Goal: Task Accomplishment & Management: Use online tool/utility

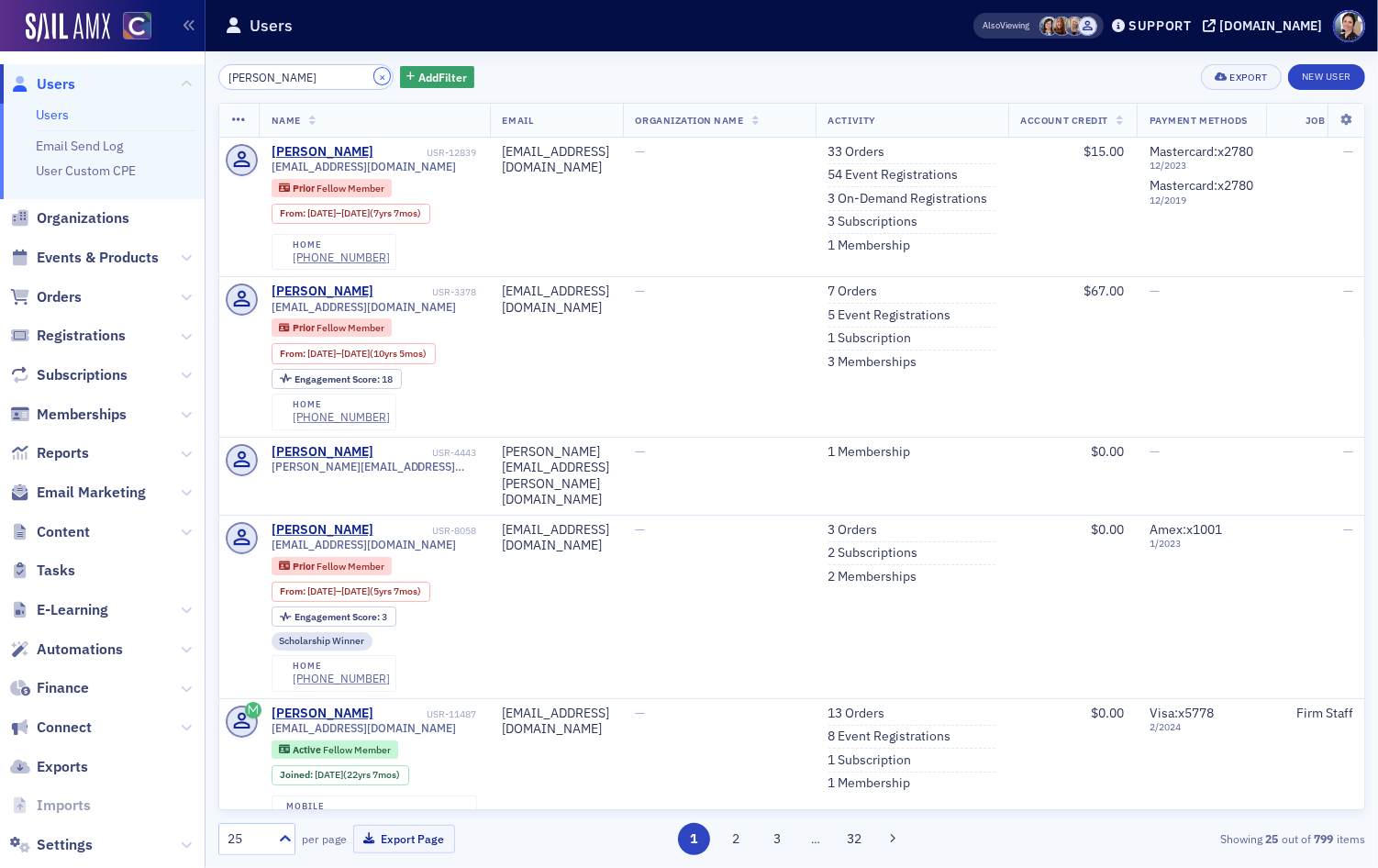
click at [374, 73] on button "×" at bounding box center [382, 76] width 17 height 17
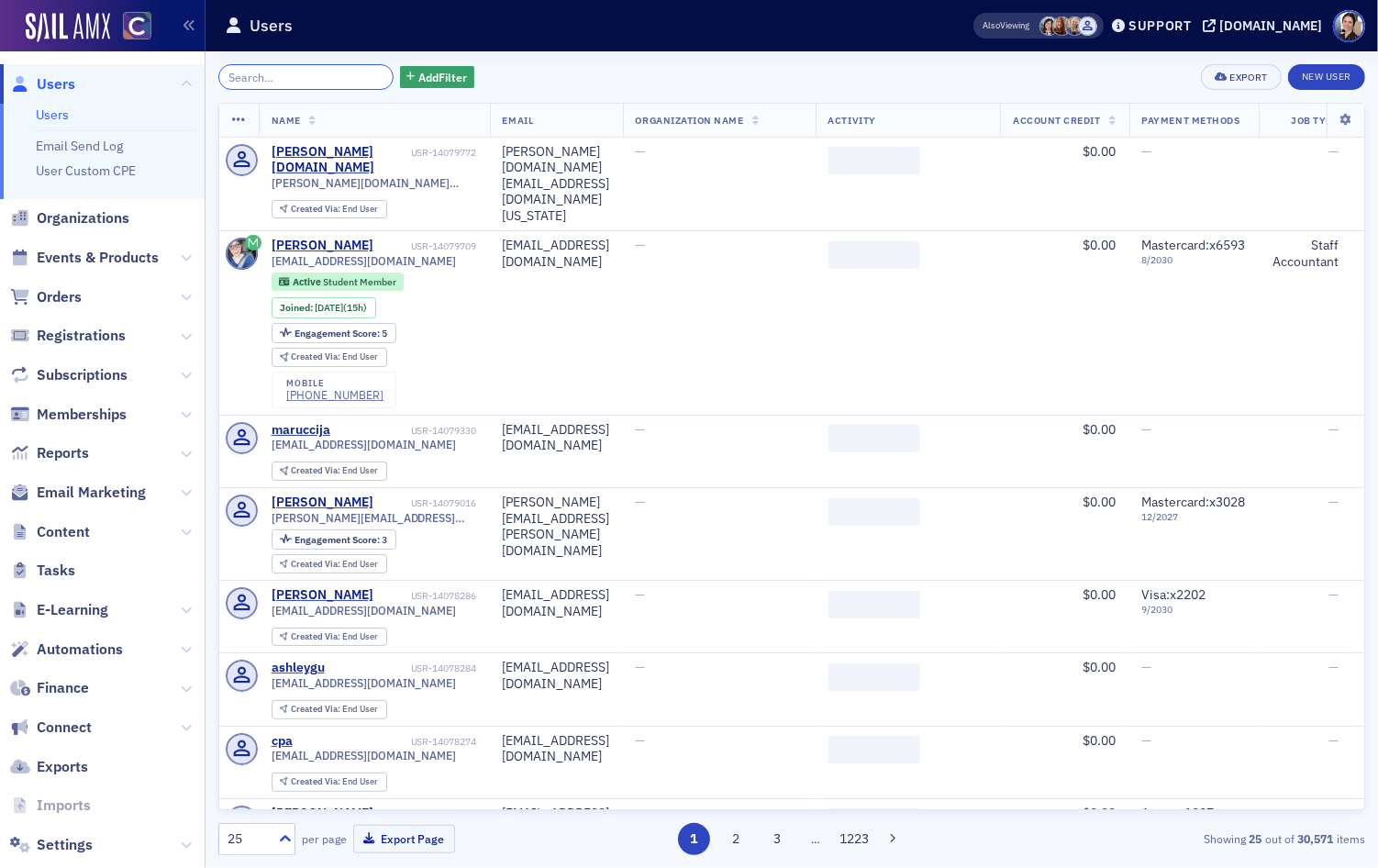
paste input "Michelle Zink"
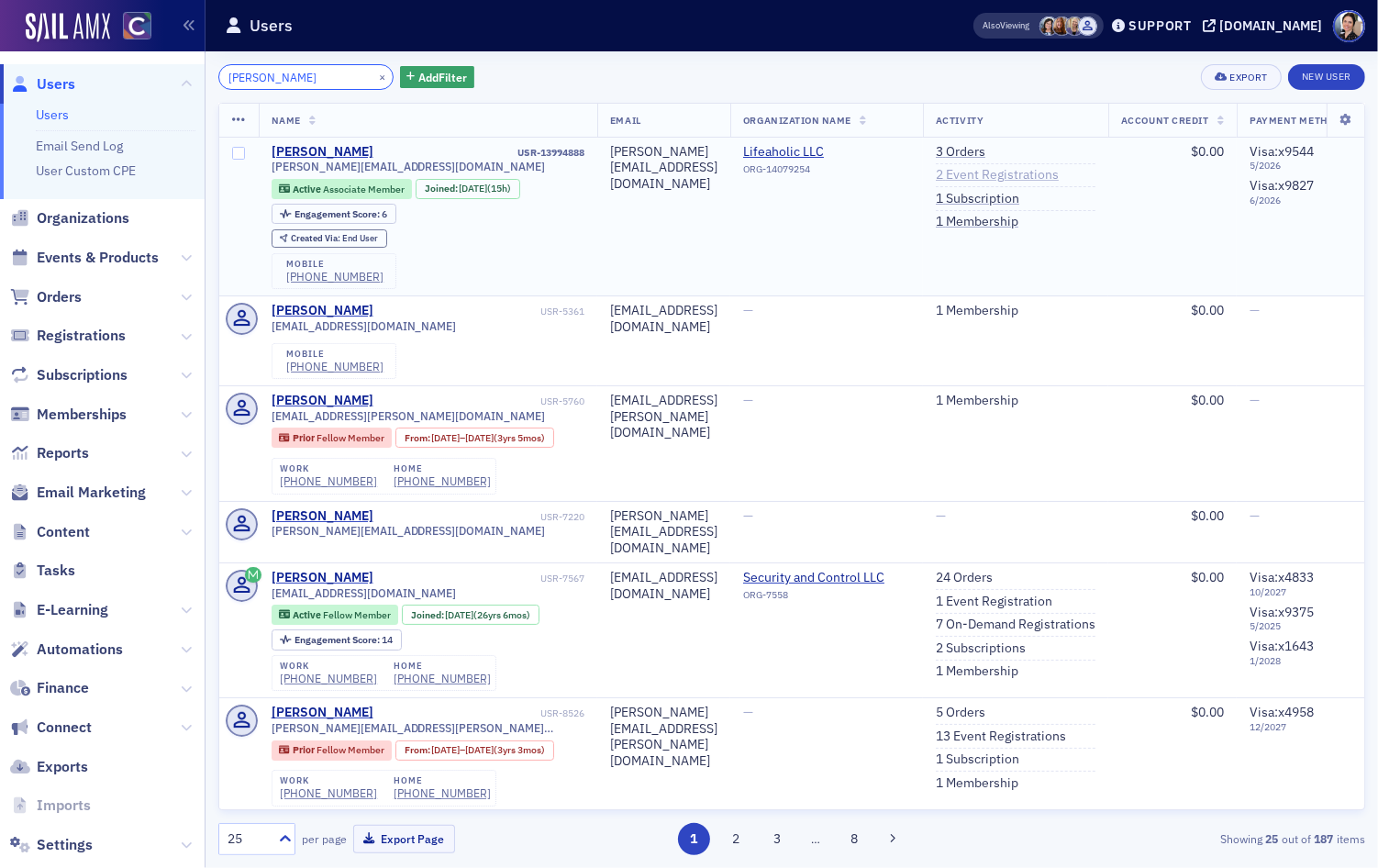
type input "Michelle Zink"
click at [1059, 171] on link "2 Event Registrations" at bounding box center [997, 175] width 123 height 17
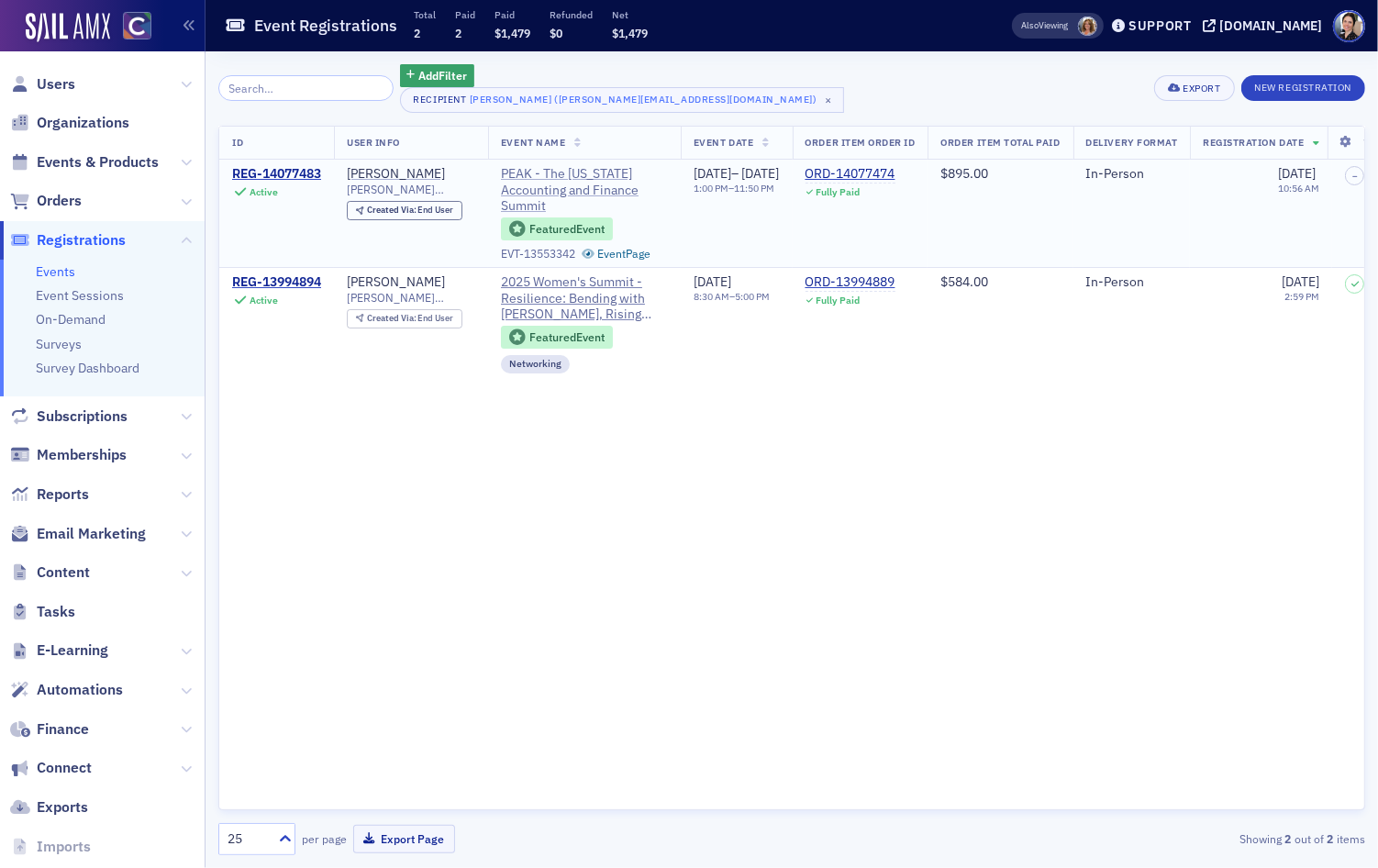
click at [536, 175] on span "PEAK - The [US_STATE] Accounting and Finance Summit" at bounding box center [584, 190] width 167 height 49
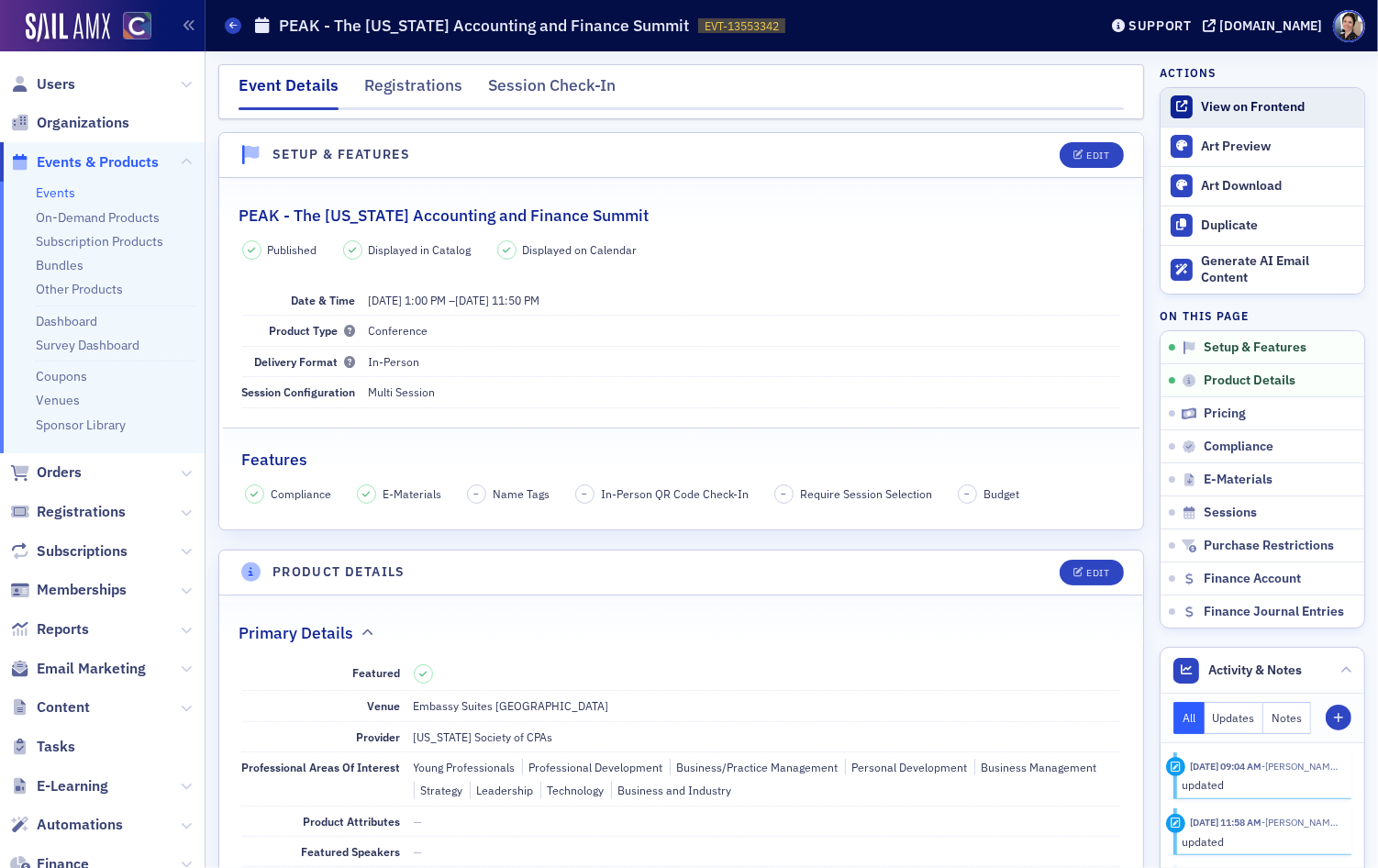
click at [1252, 106] on div "View on Frontend" at bounding box center [1278, 106] width 154 height 17
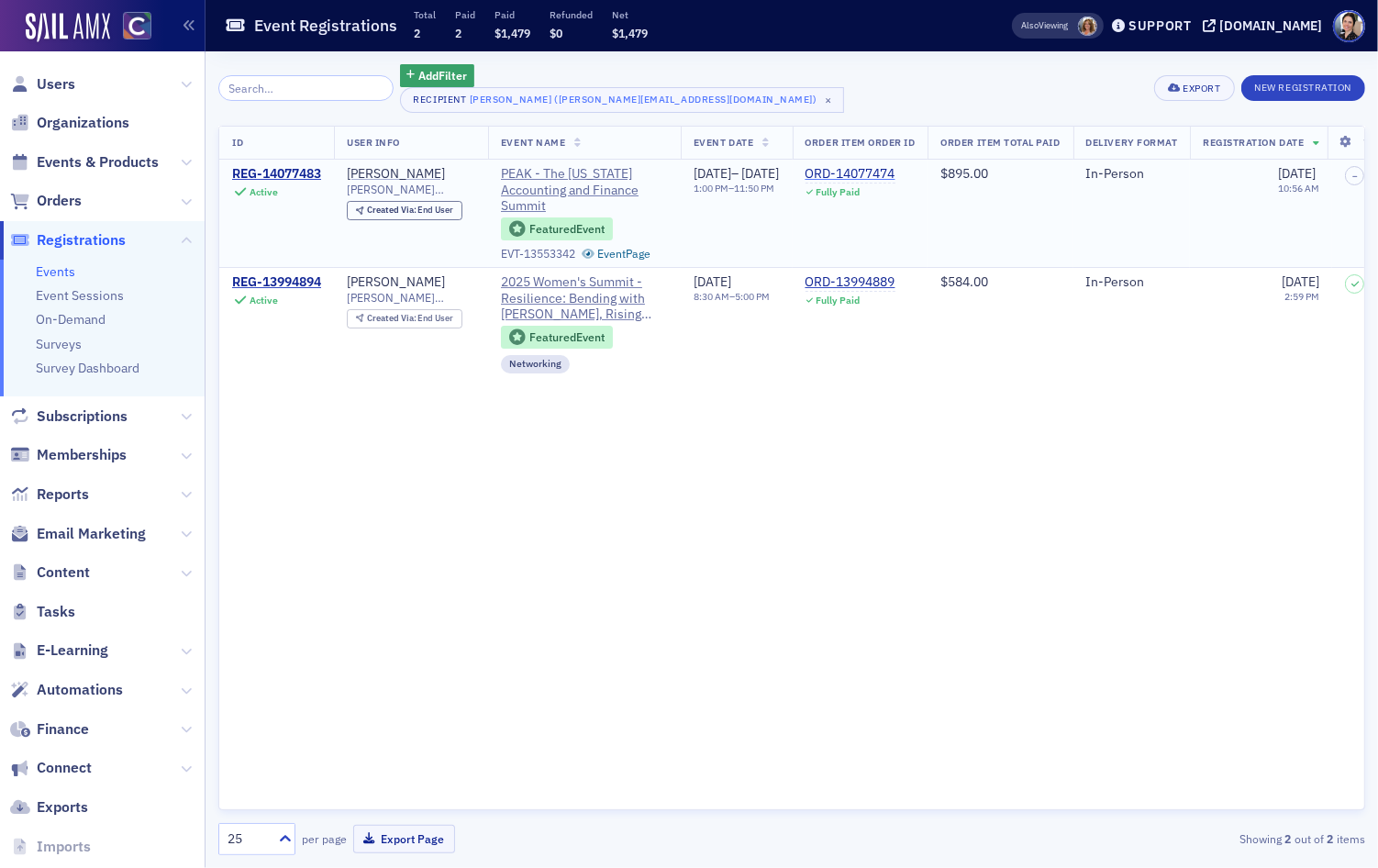
click at [896, 176] on div "ORD-14077474" at bounding box center [851, 174] width 90 height 17
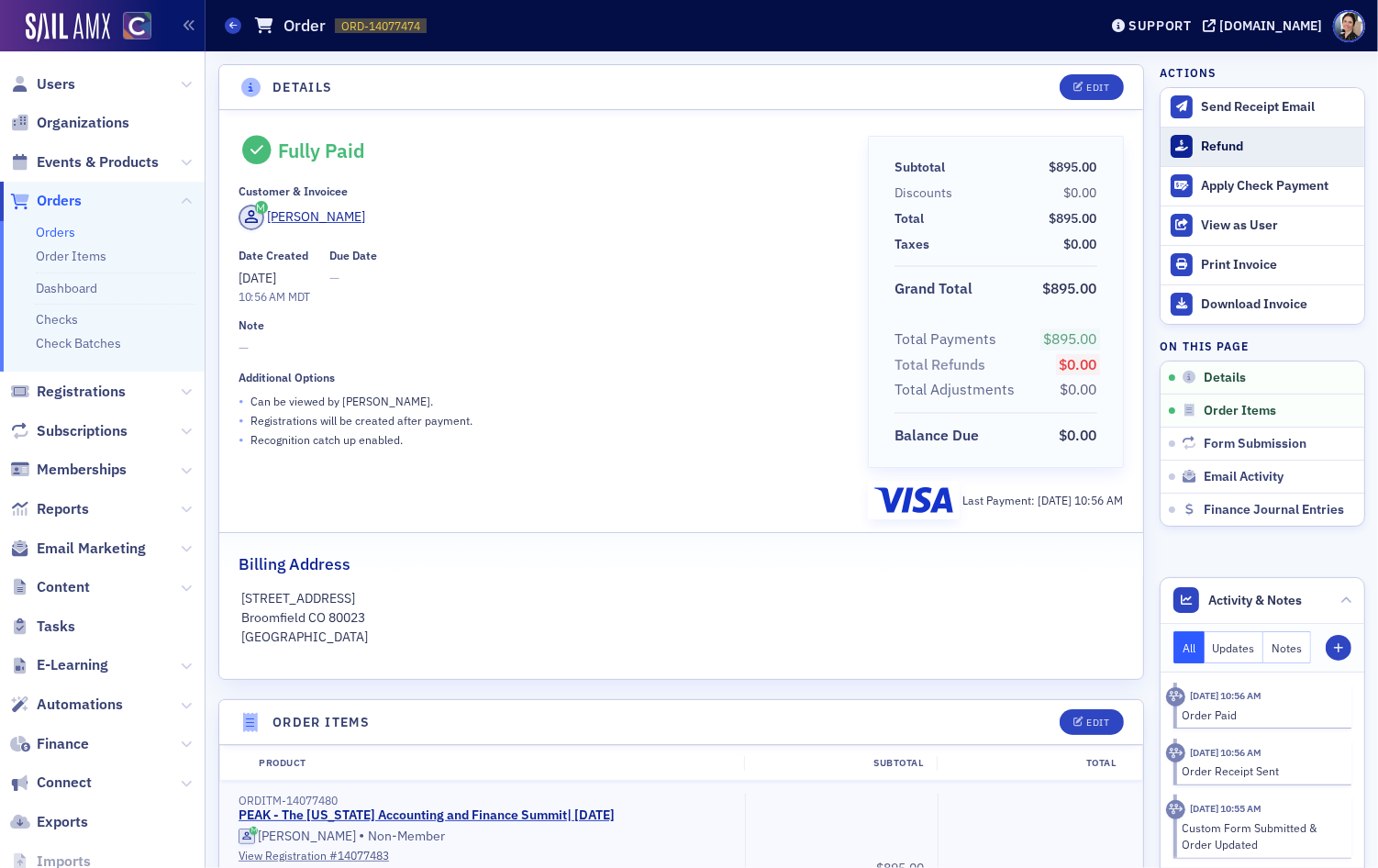
click at [1228, 143] on div "Refund" at bounding box center [1278, 146] width 154 height 17
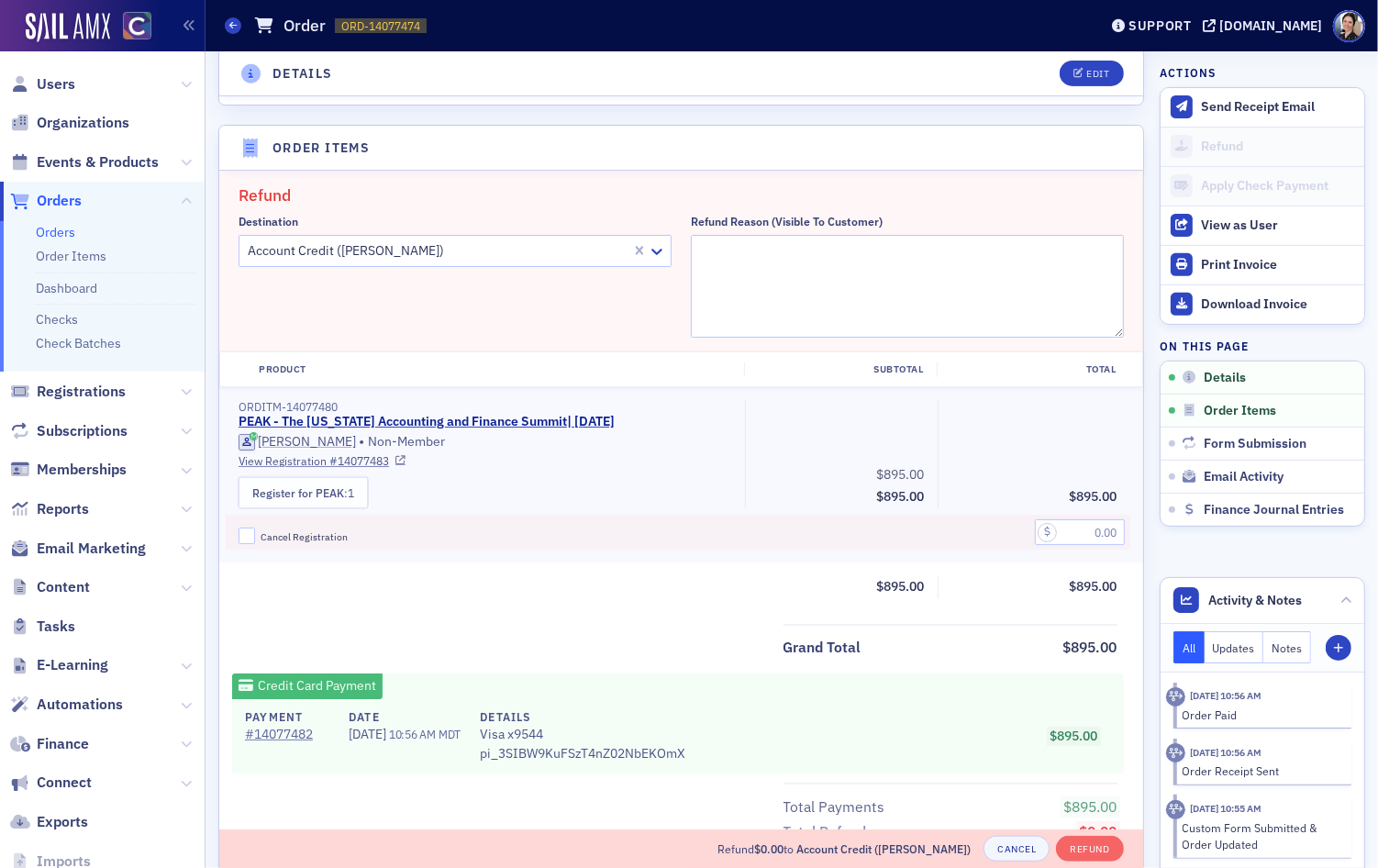
scroll to position [637, 0]
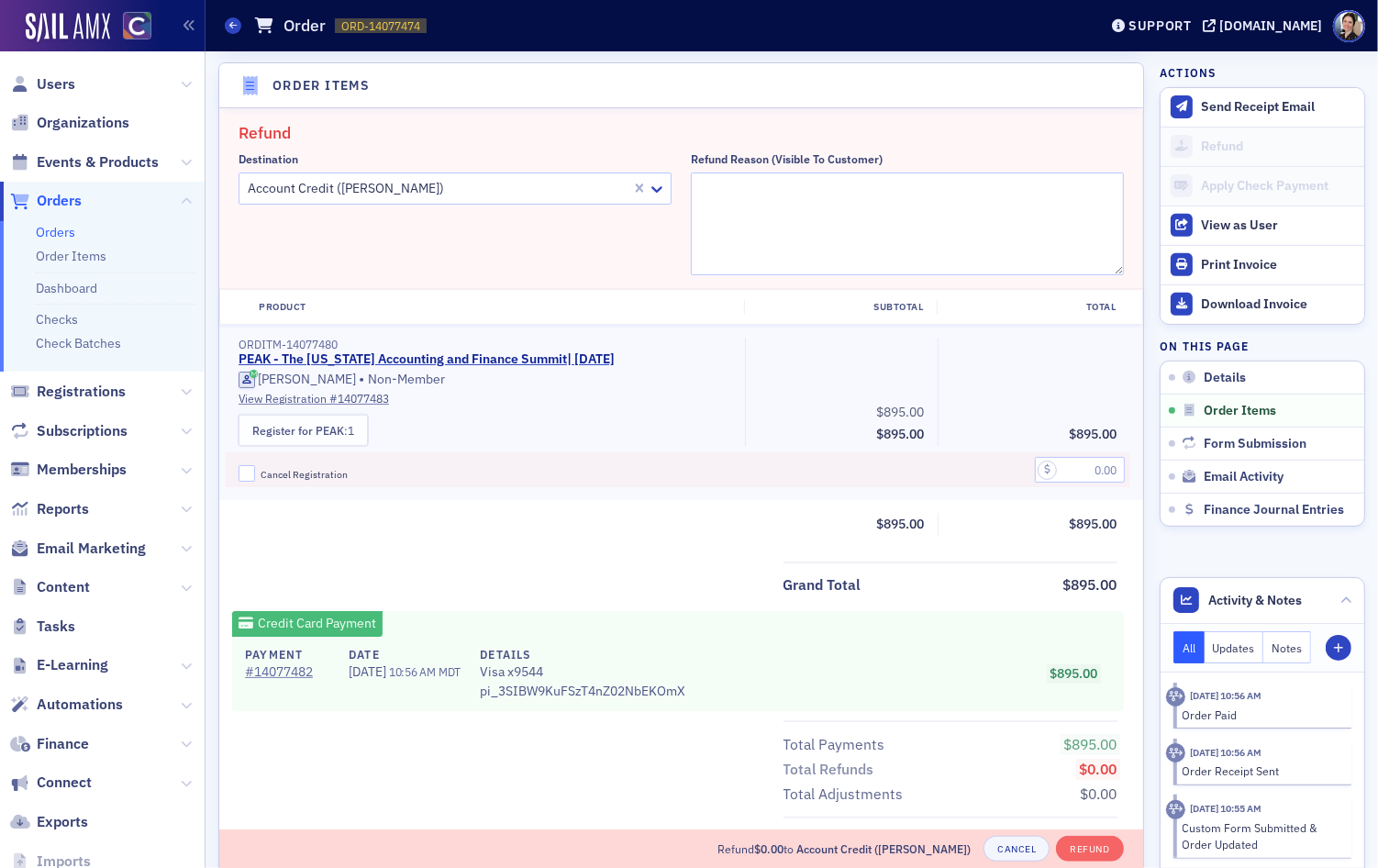
click at [486, 178] on div at bounding box center [438, 187] width 384 height 22
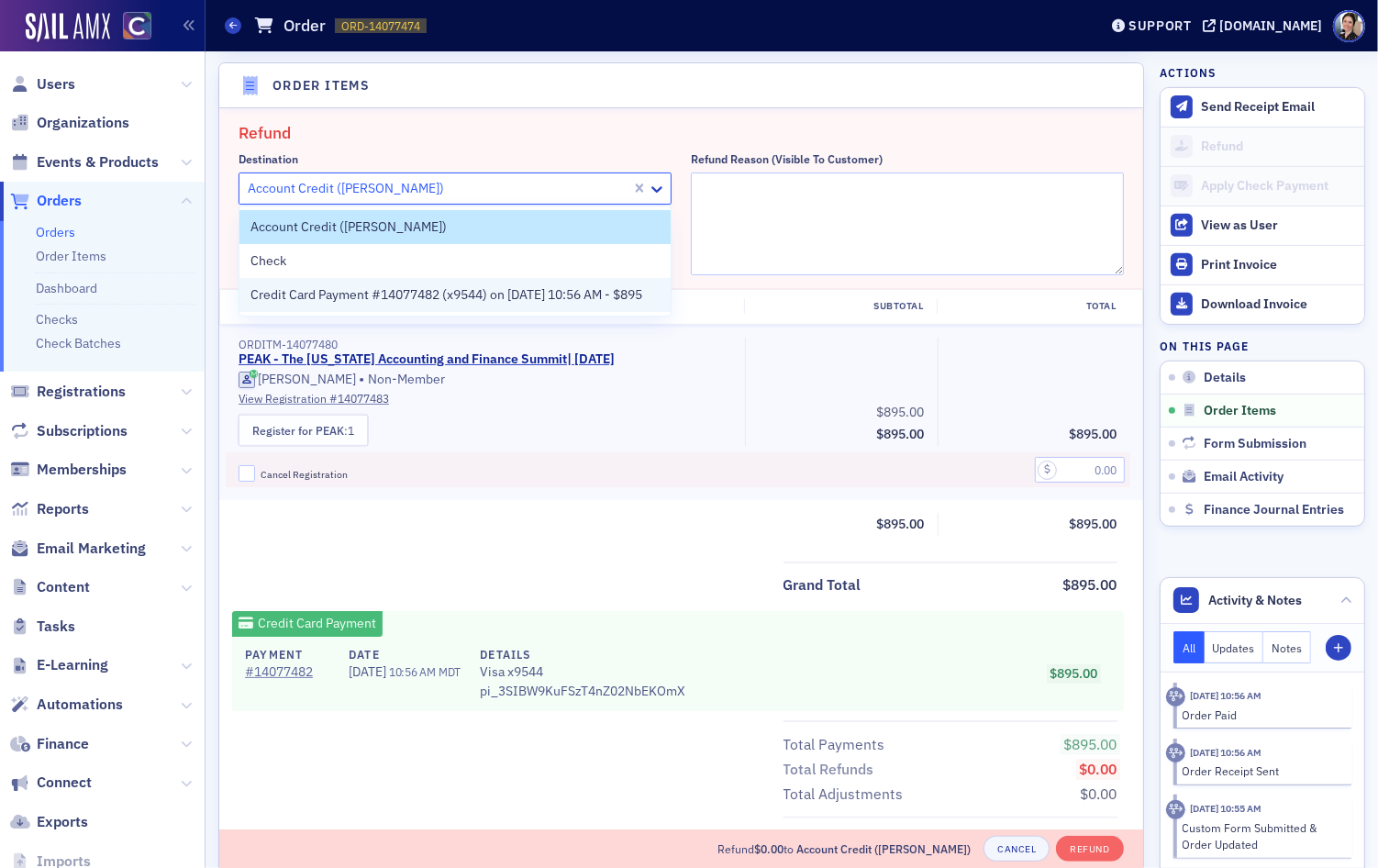
drag, startPoint x: 326, startPoint y: 295, endPoint x: 472, endPoint y: 254, distance: 151.6
click at [326, 295] on span "Credit Card Payment #14077482 (x9544) on 10/14/2025 10:56 AM - $895" at bounding box center [445, 295] width 392 height 20
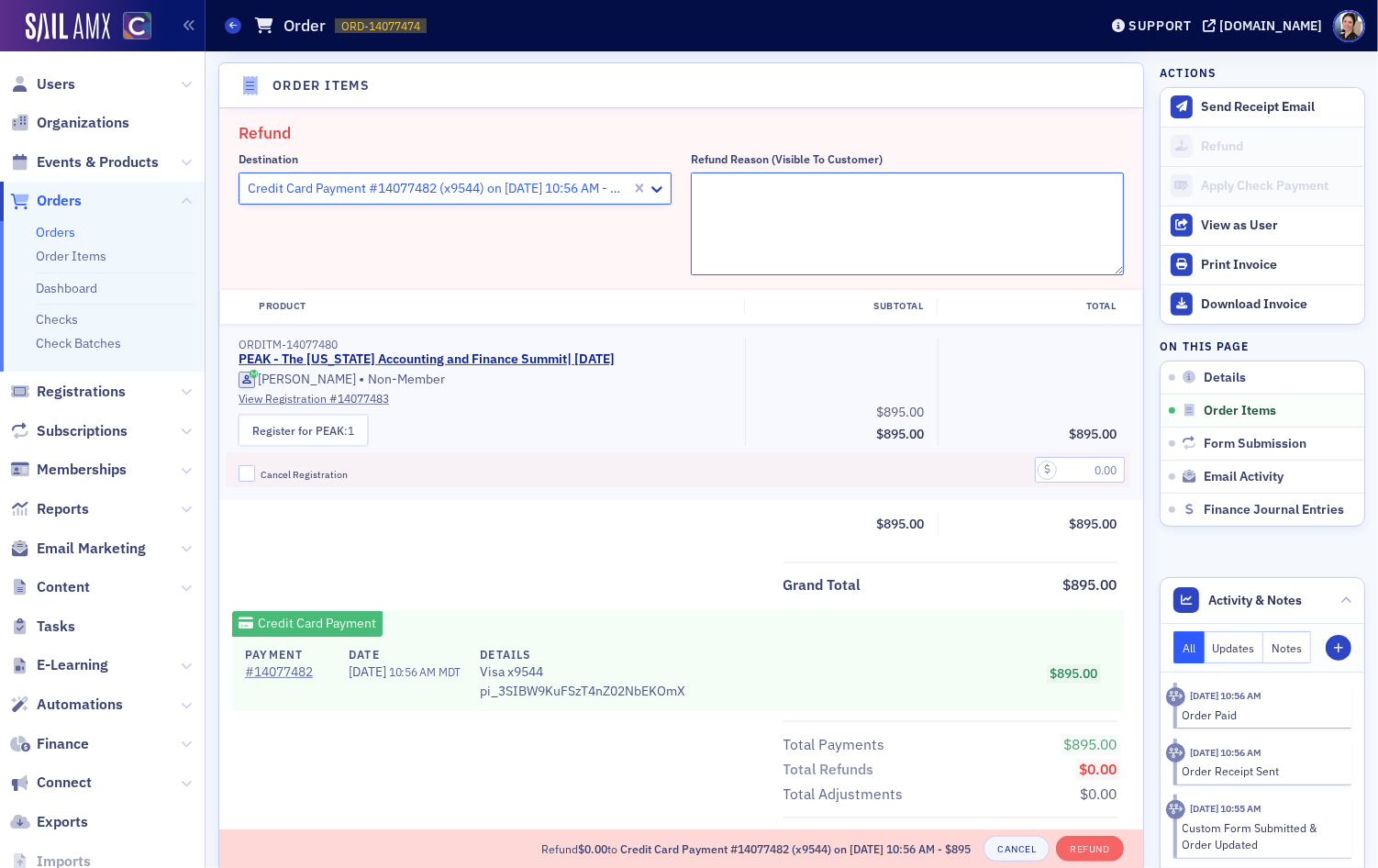
click at [774, 192] on textarea "Refund Reason (Visible to Customer)" at bounding box center [906, 224] width 433 height 103
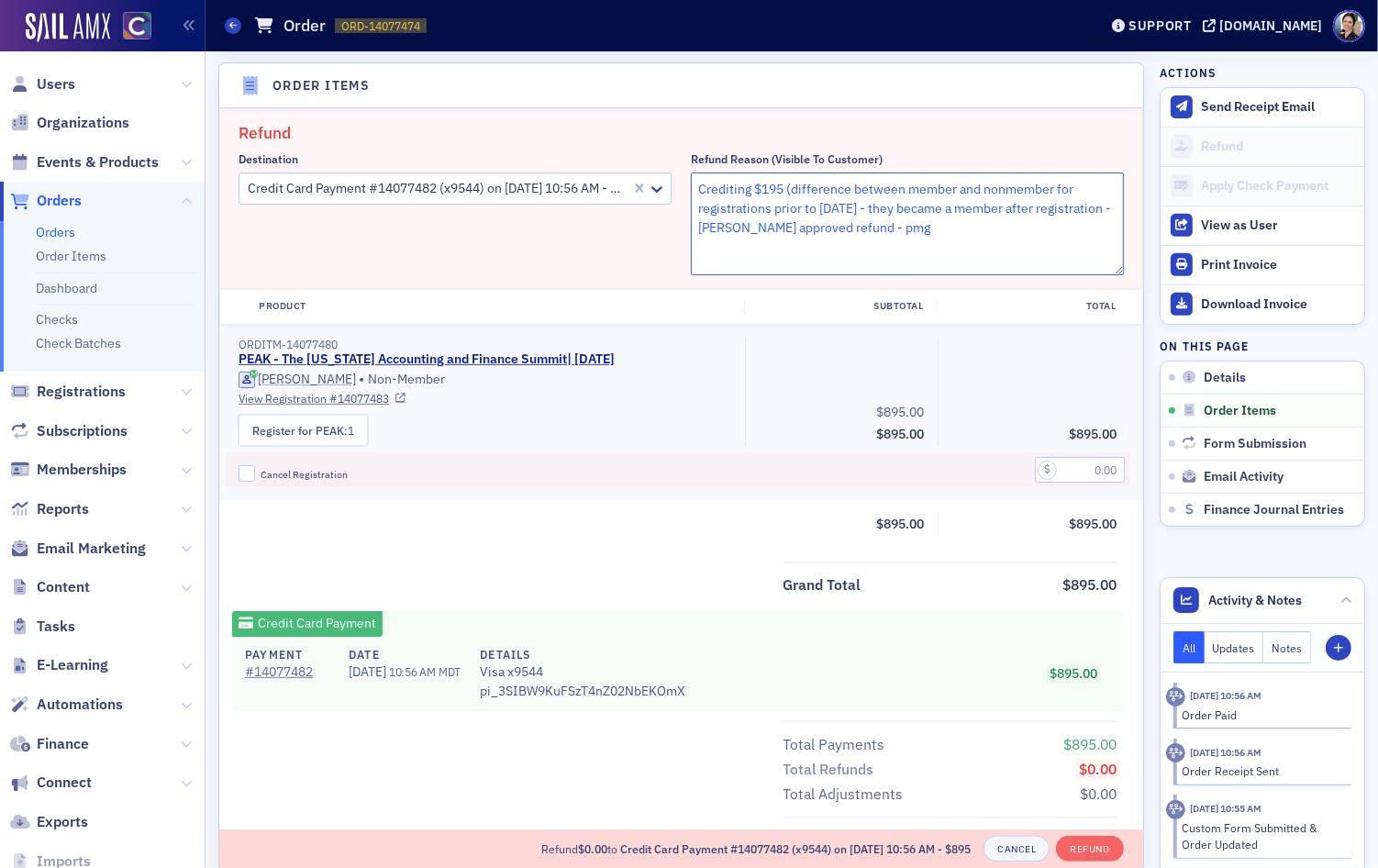
type textarea "Crediting $195 (difference between member and nonmember for registrations prior…"
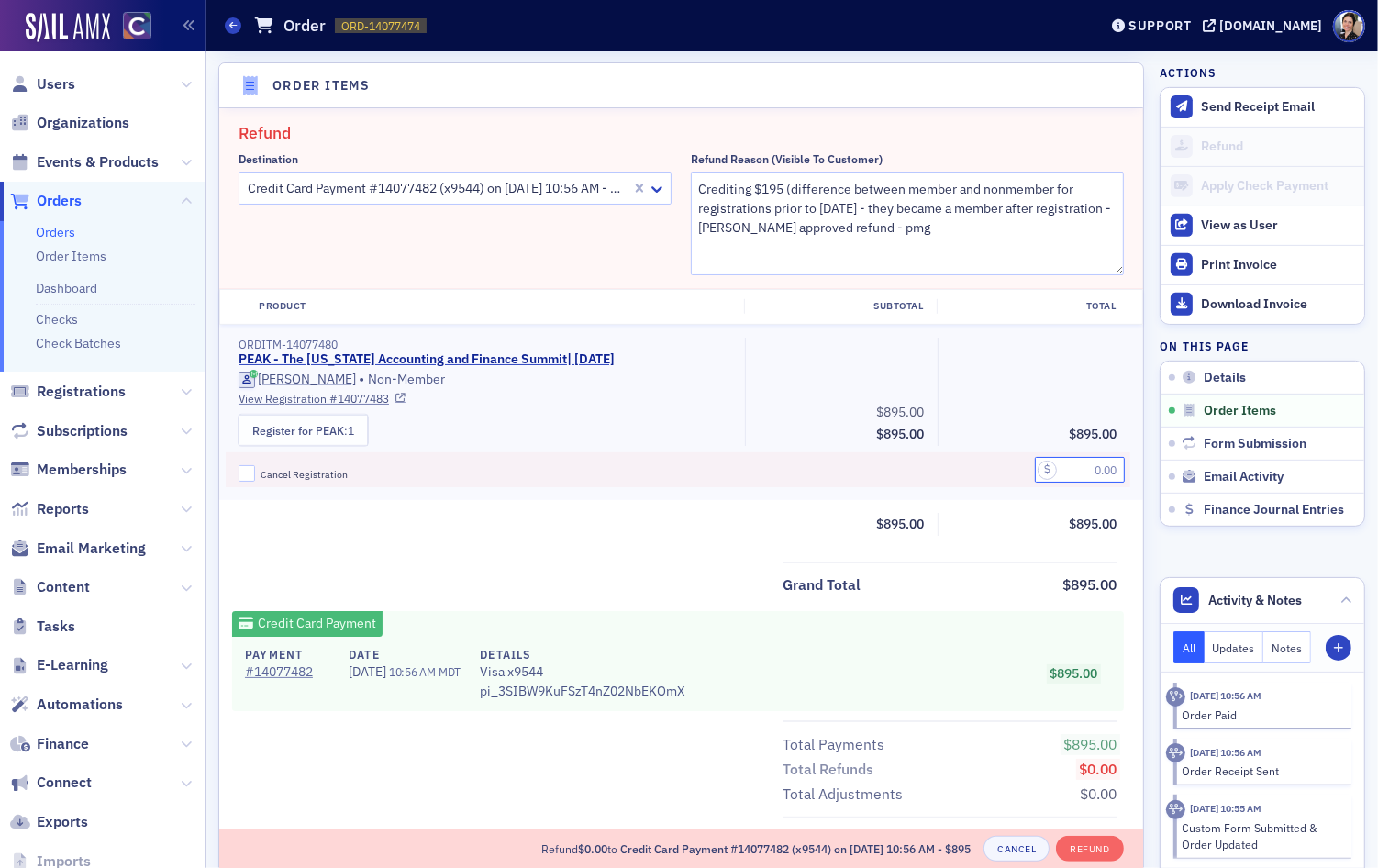
click at [1086, 471] on input "text" at bounding box center [1080, 470] width 90 height 25
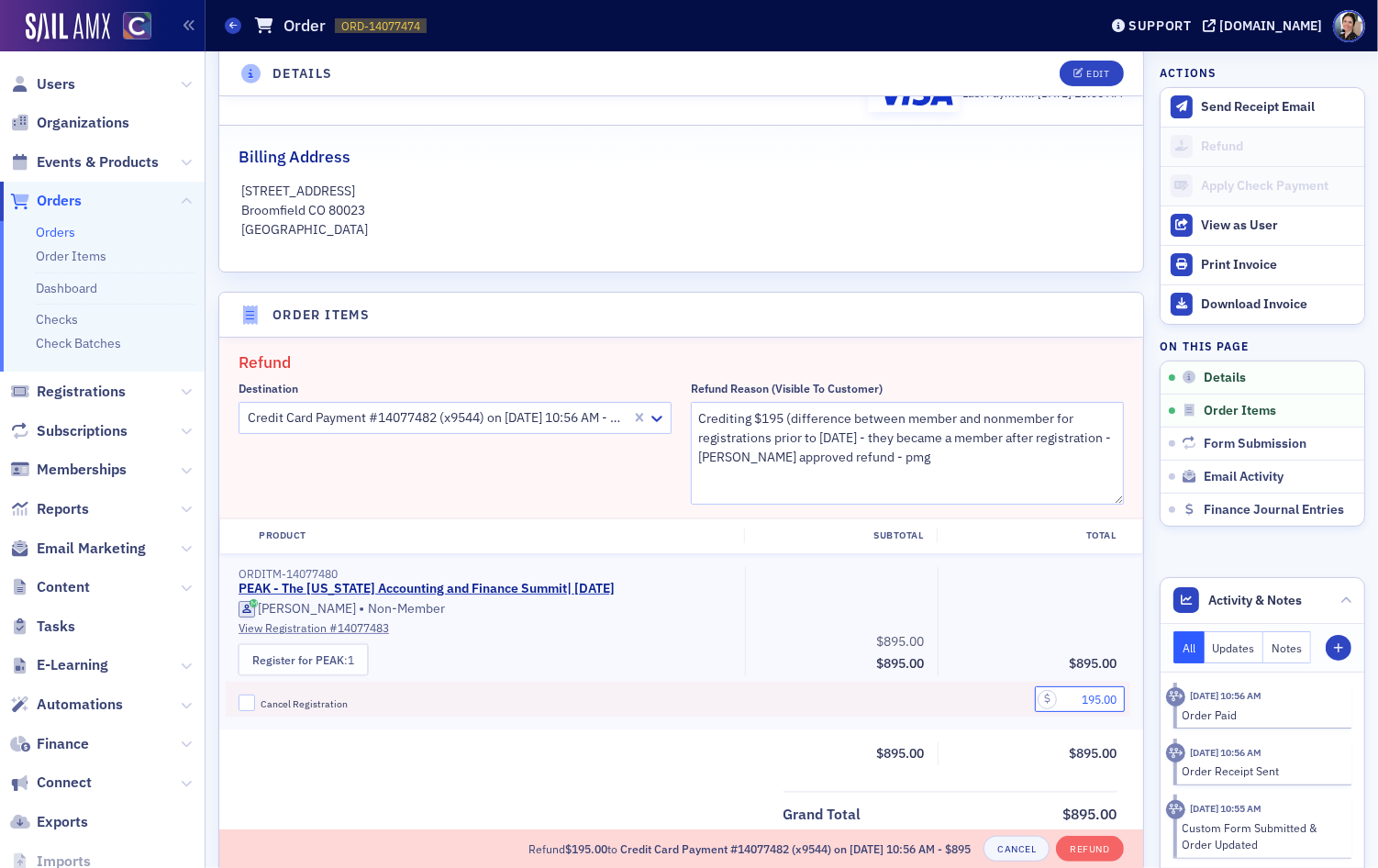
scroll to position [378, 0]
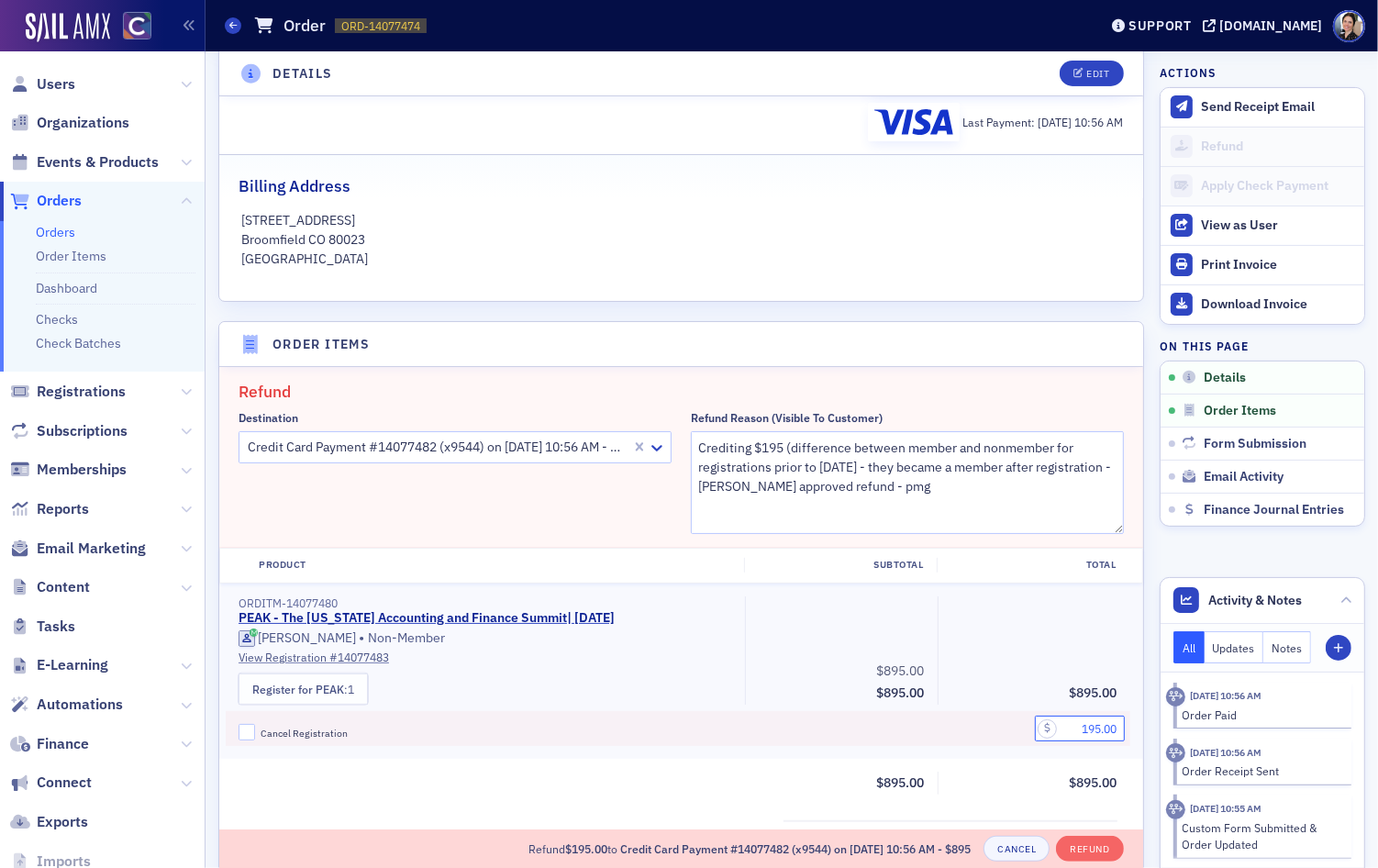
type input "195.00"
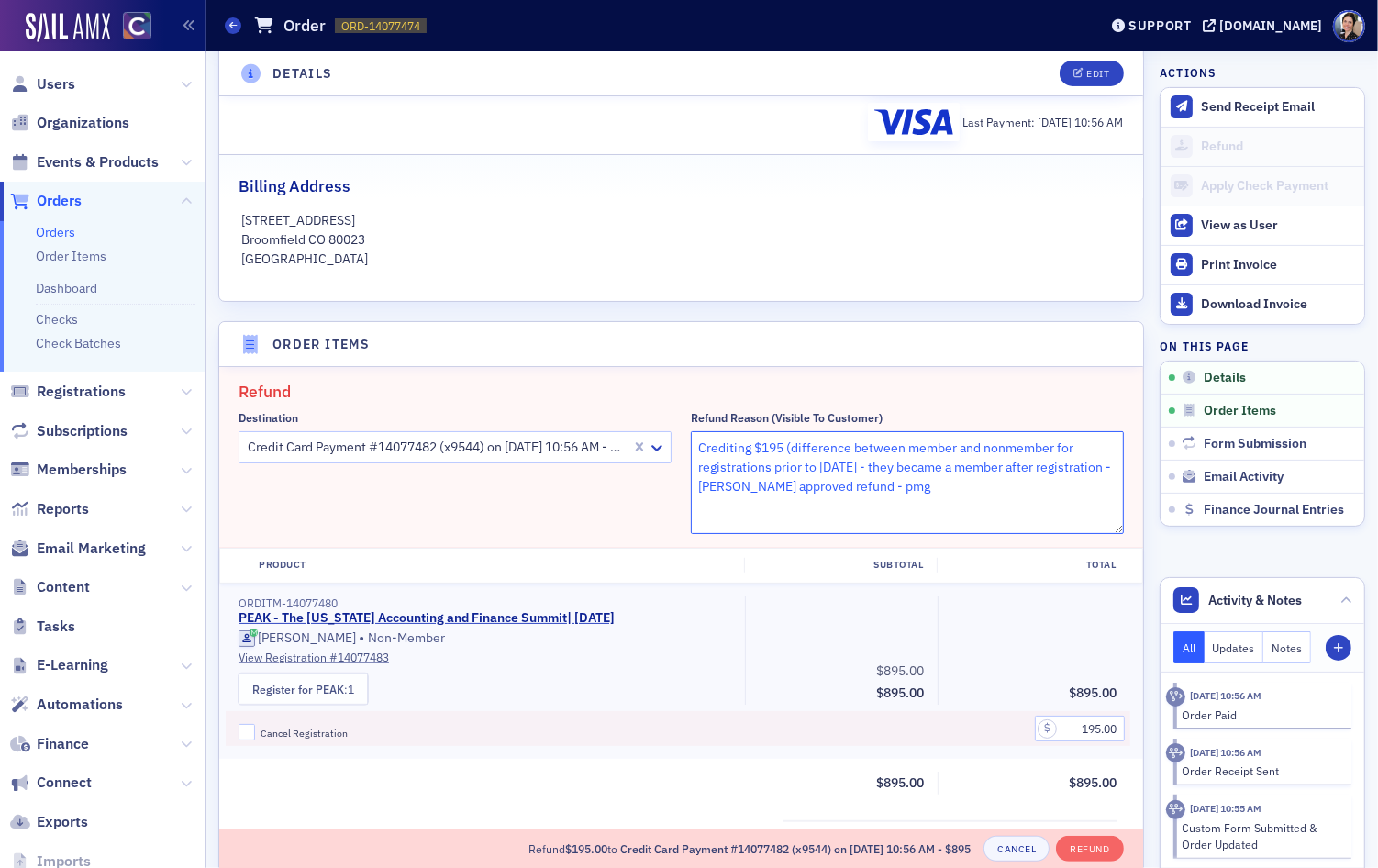
drag, startPoint x: 887, startPoint y: 465, endPoint x: 913, endPoint y: 462, distance: 26.2
click at [913, 462] on textarea "Crediting $195 (difference between member and nonmember for registrations prior…" at bounding box center [906, 482] width 433 height 103
click at [1084, 467] on textarea "Crediting $195 (difference between member and nonmember for registrations prior…" at bounding box center [906, 482] width 433 height 103
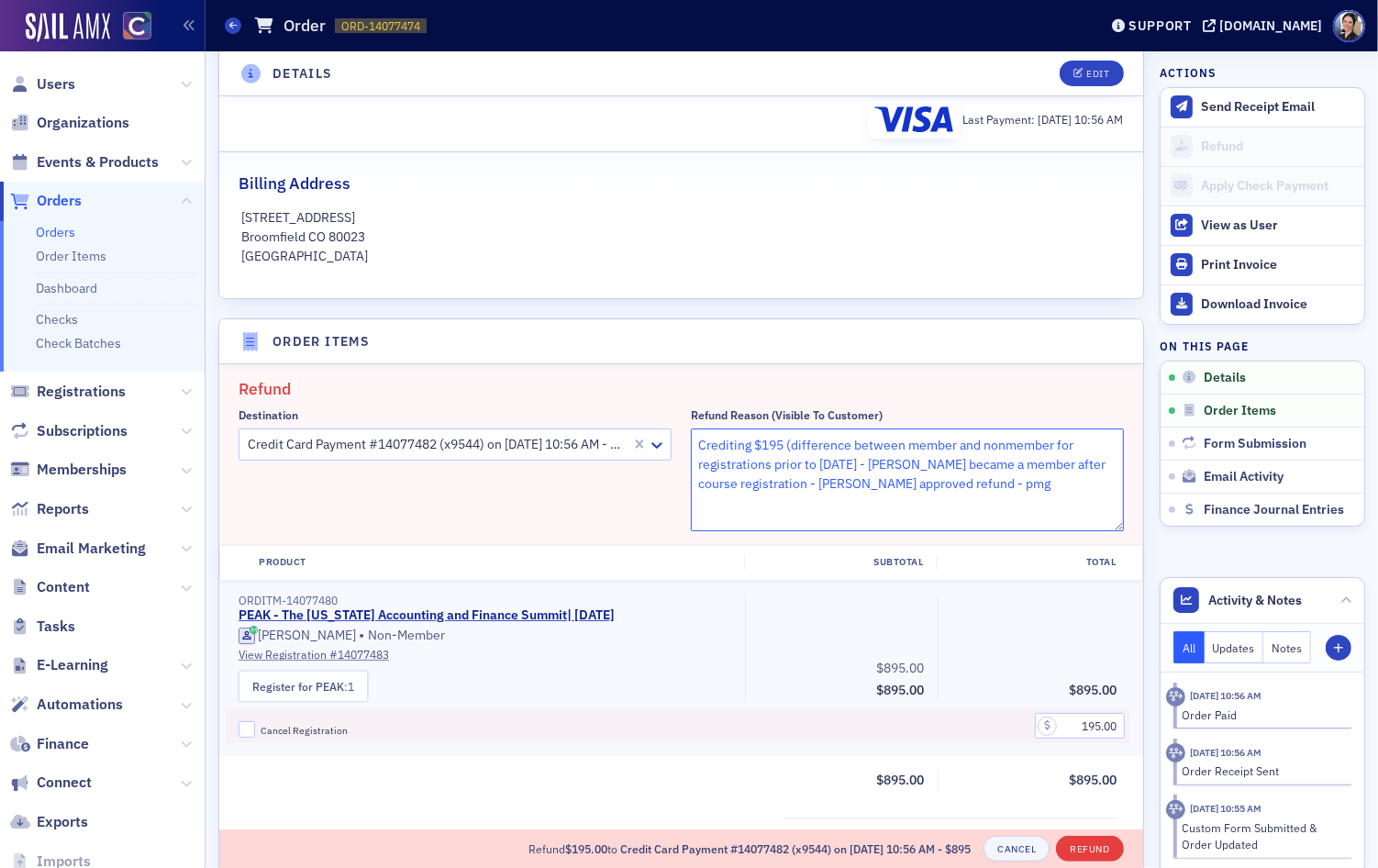
type textarea "Crediting $195 (difference between member and nonmember for registrations prior…"
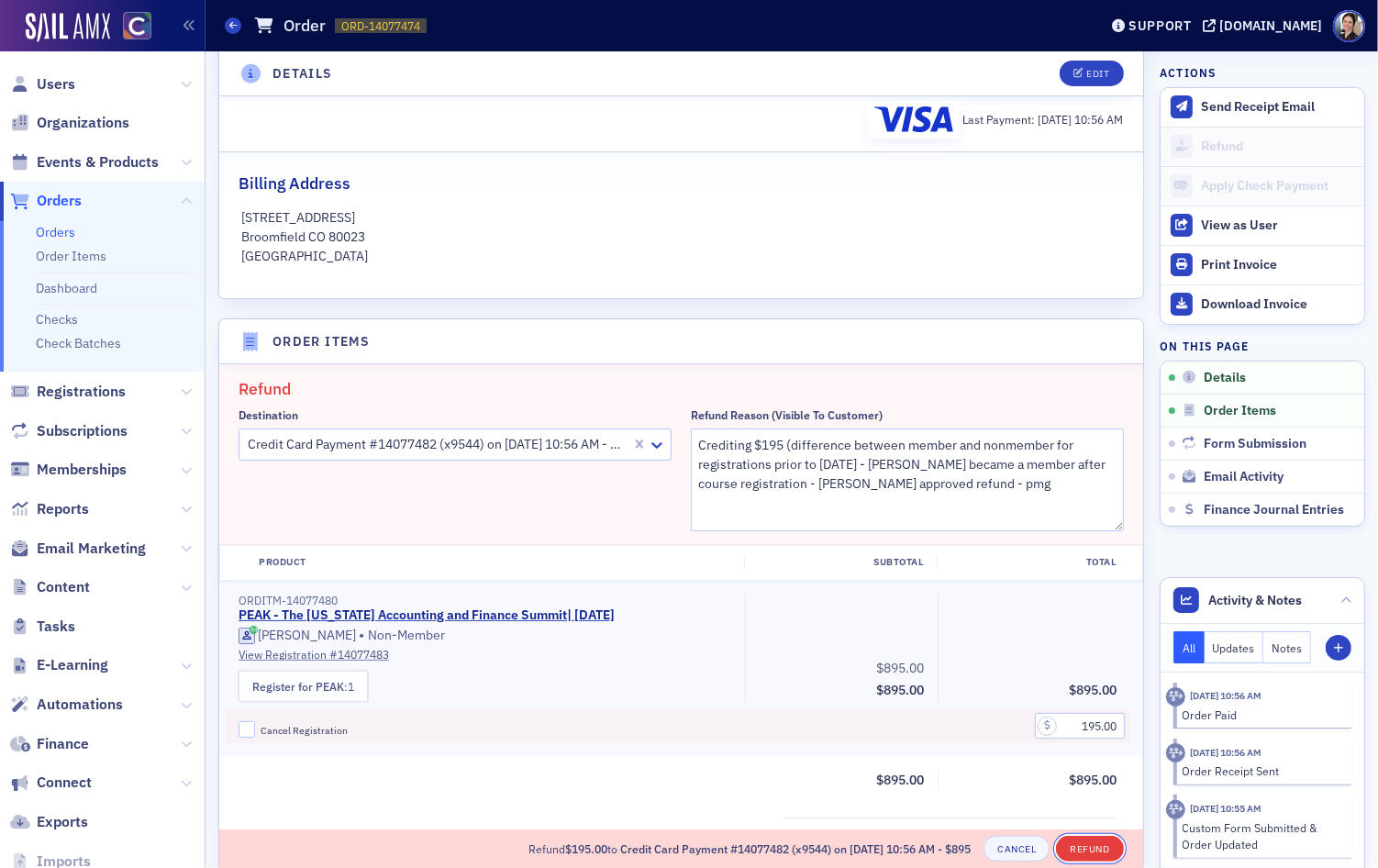
click at [1082, 848] on button "Refund" at bounding box center [1089, 848] width 67 height 25
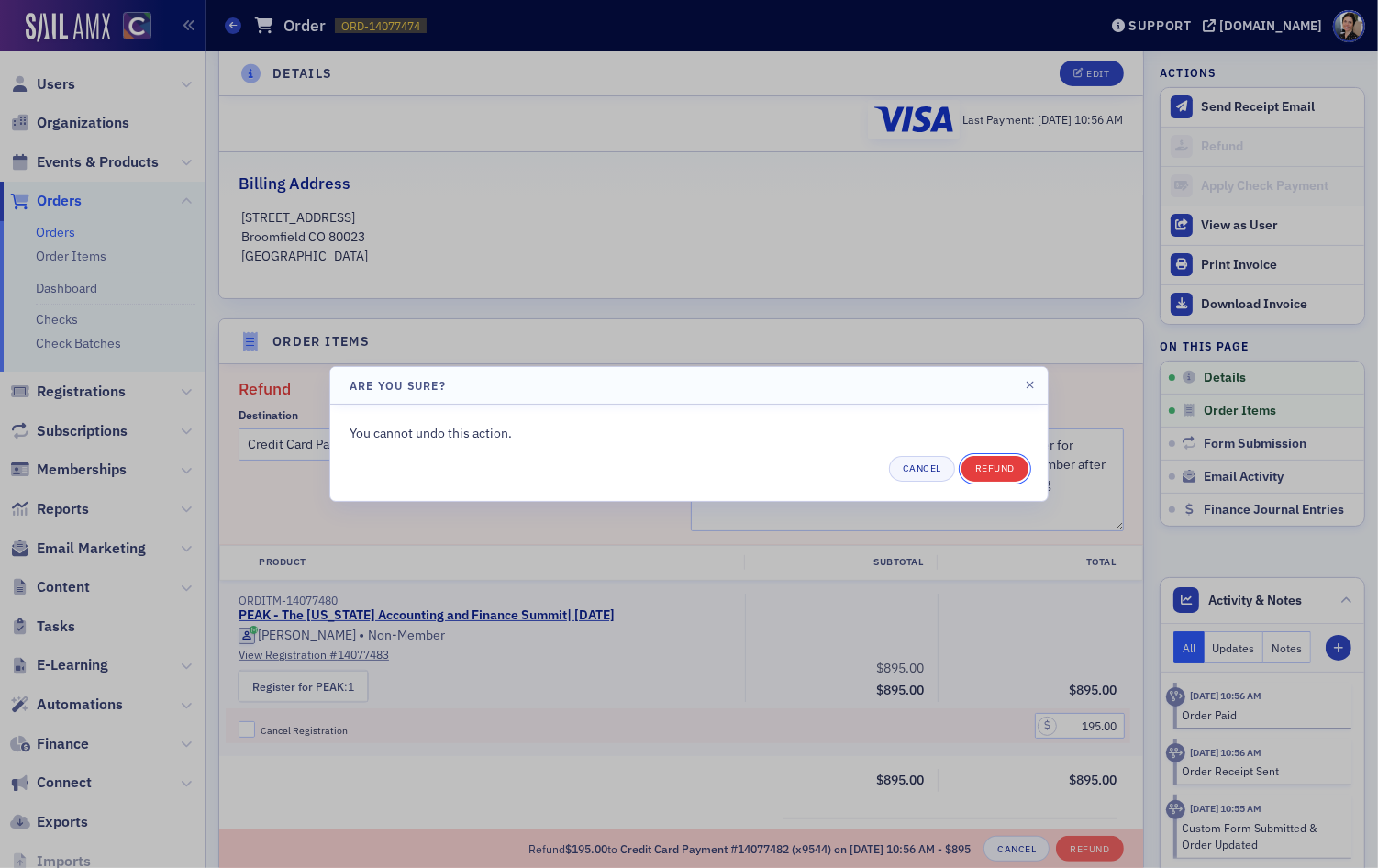
click at [993, 464] on button "Refund" at bounding box center [995, 469] width 67 height 25
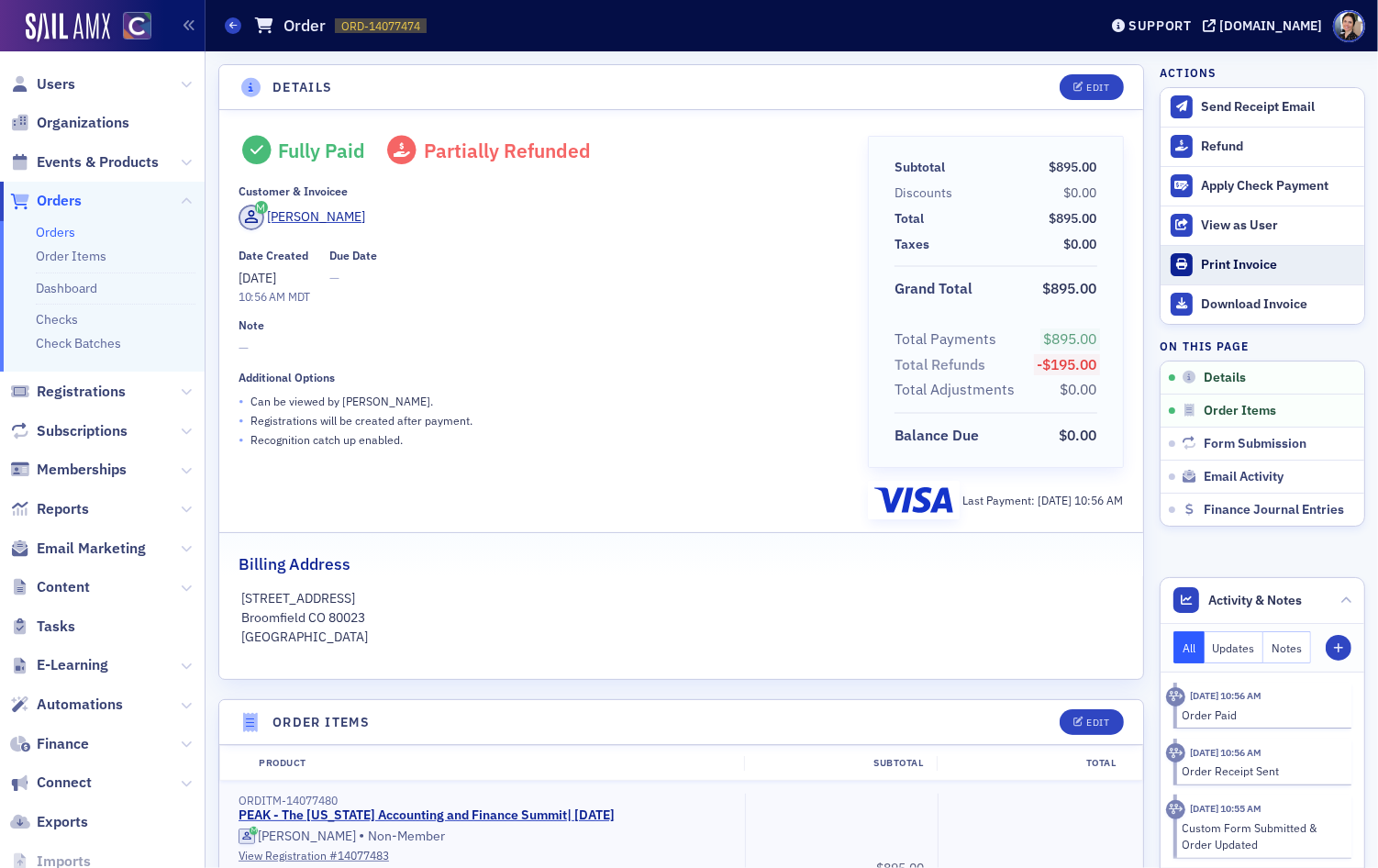
click at [1235, 263] on div "Print Invoice" at bounding box center [1278, 265] width 154 height 17
click at [64, 80] on span "Users" at bounding box center [56, 84] width 38 height 21
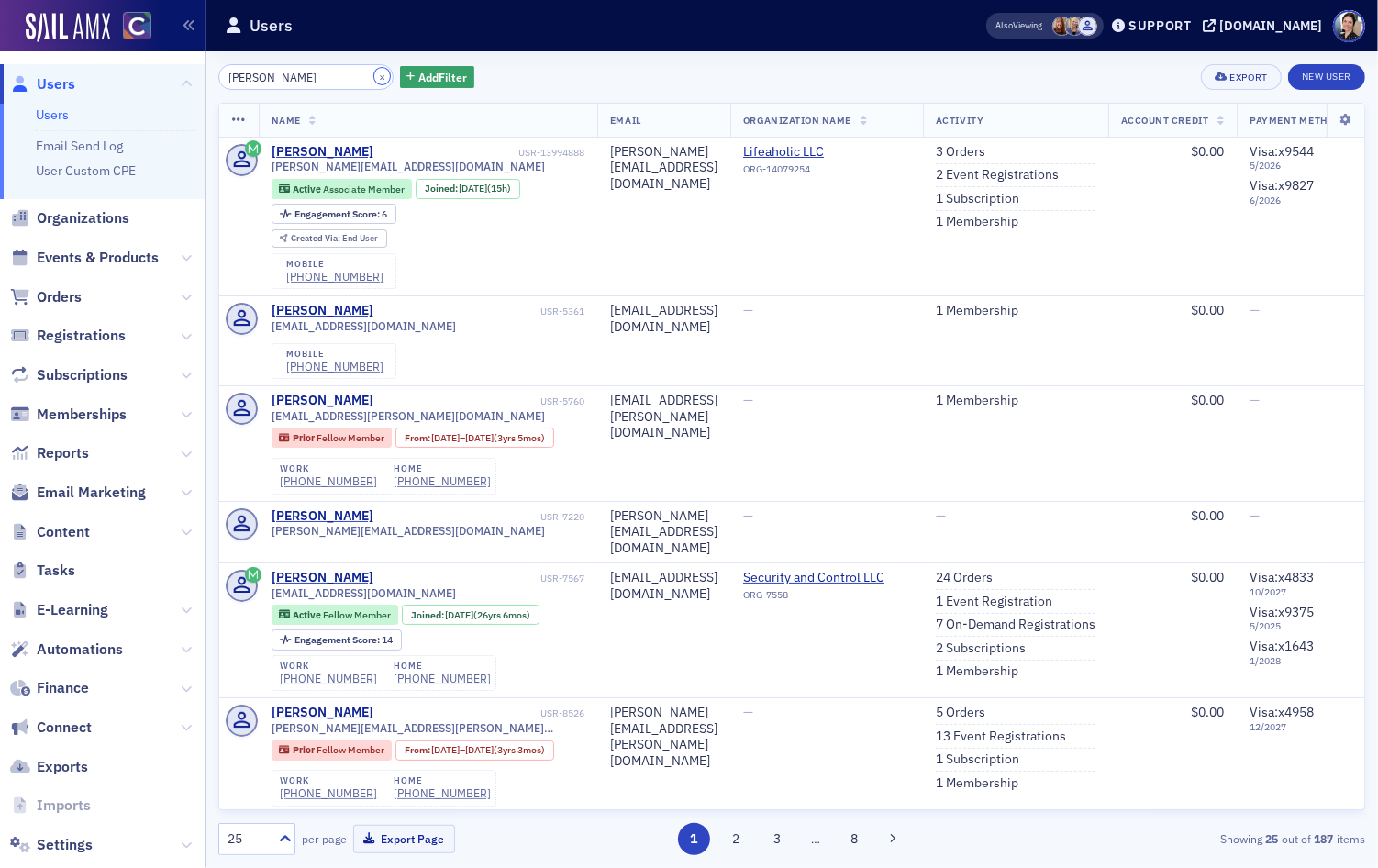
drag, startPoint x: 366, startPoint y: 80, endPoint x: 324, endPoint y: 73, distance: 42.6
click at [374, 80] on button "×" at bounding box center [382, 76] width 17 height 17
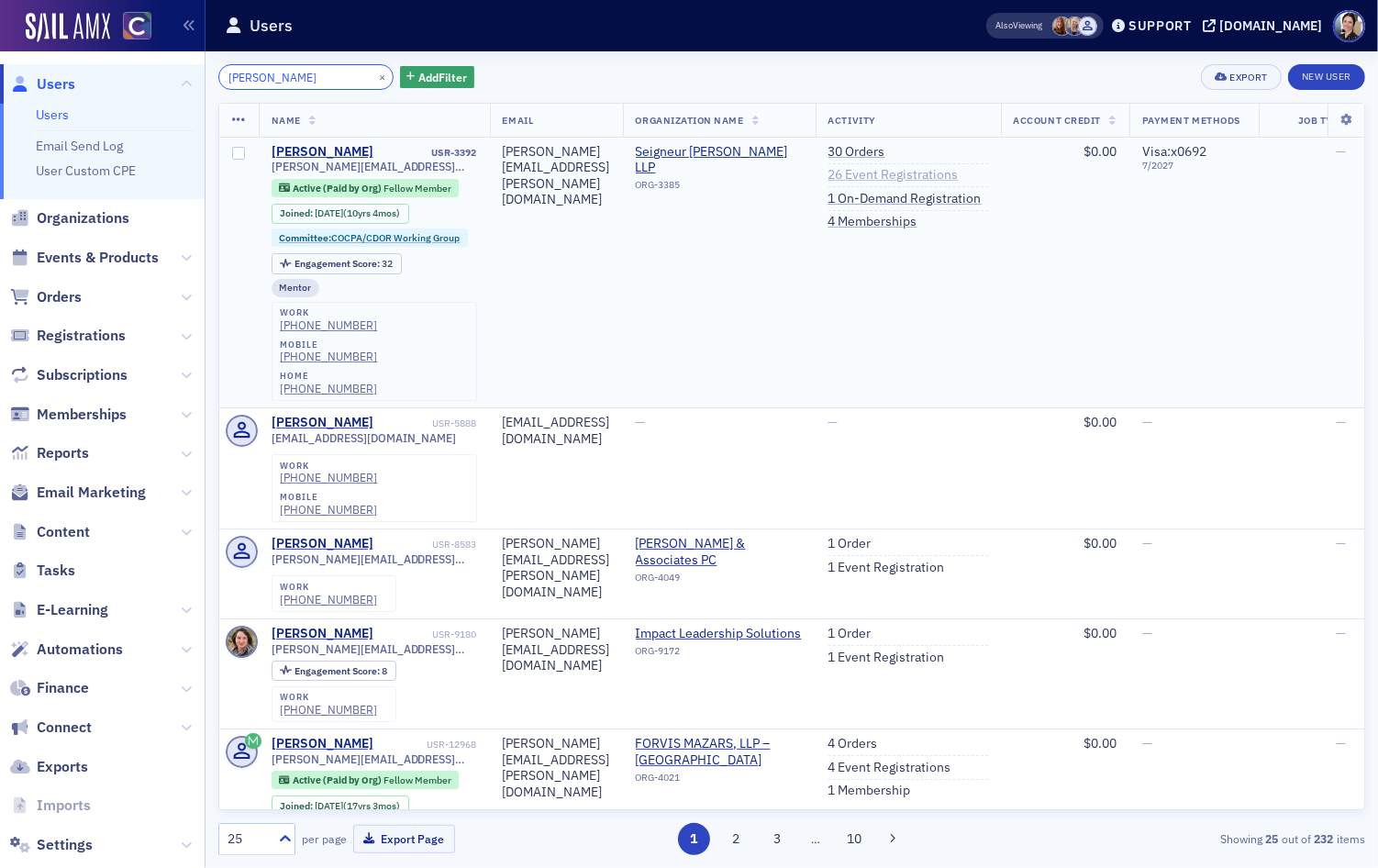
type input "Anna Overlee"
click at [959, 174] on link "26 Event Registrations" at bounding box center [893, 175] width 130 height 17
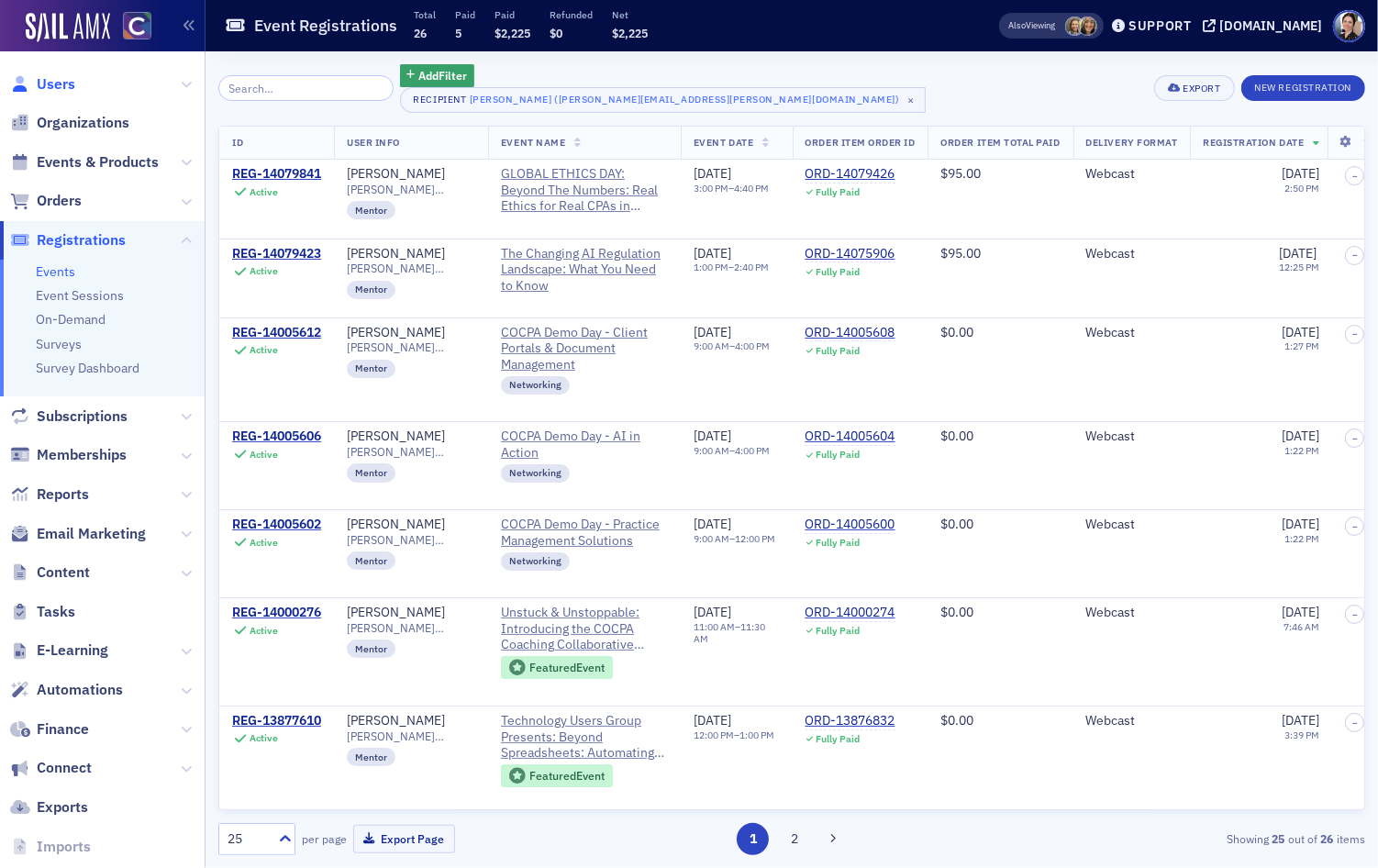
click at [63, 79] on span "Users" at bounding box center [56, 84] width 38 height 21
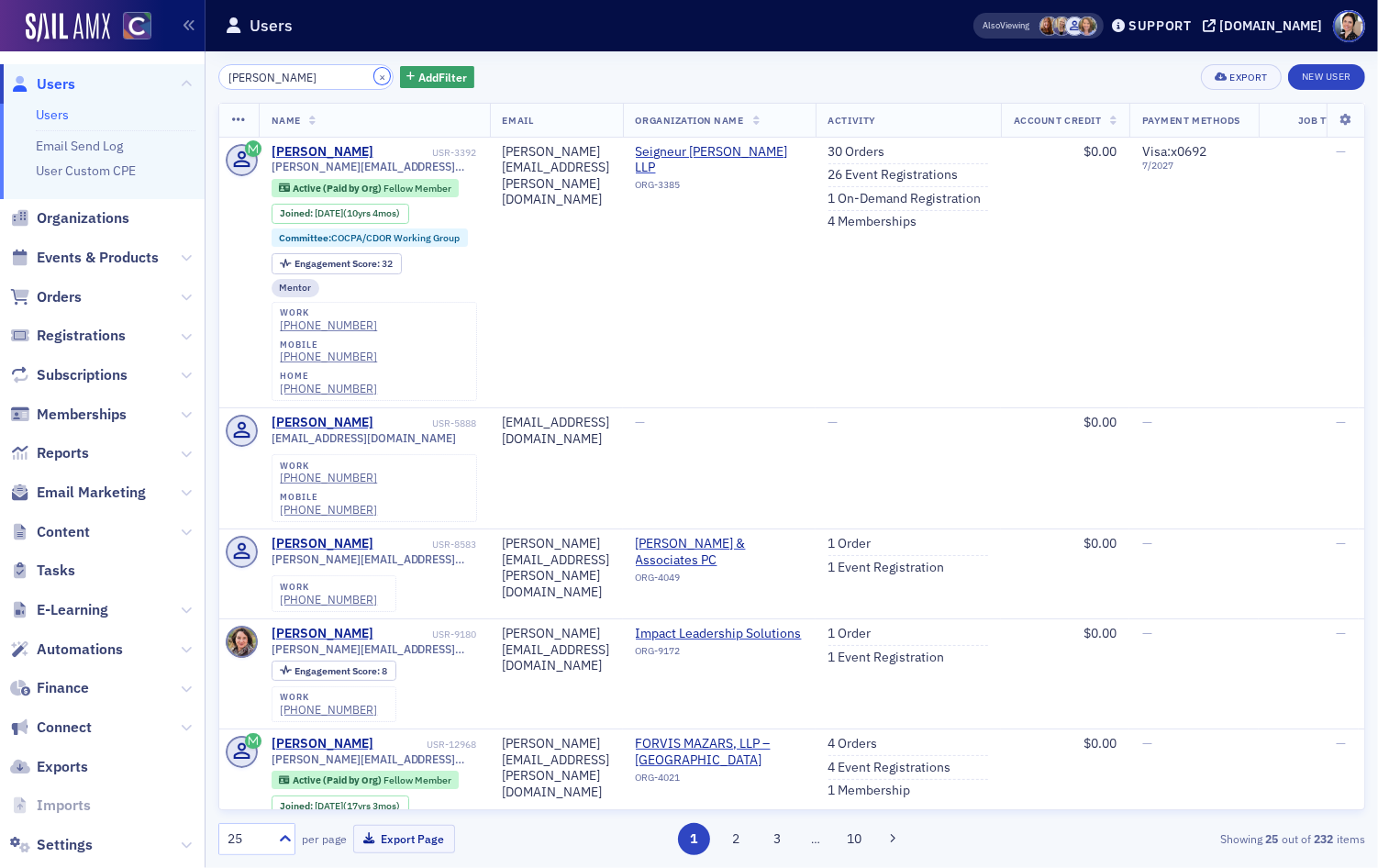
drag, startPoint x: 362, startPoint y: 76, endPoint x: 343, endPoint y: 76, distance: 19.0
click at [374, 76] on button "×" at bounding box center [382, 76] width 17 height 17
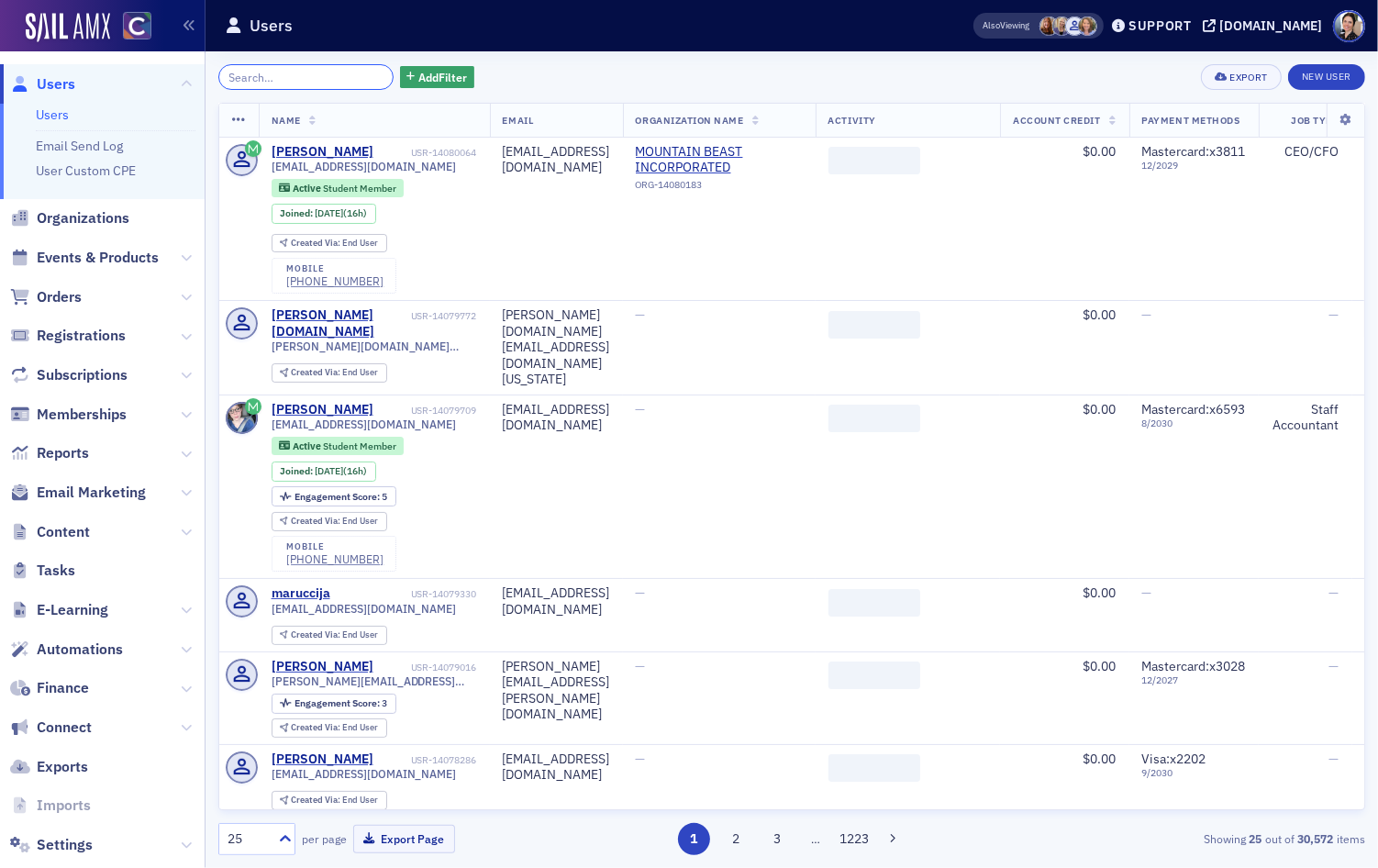
paste input "emanning@denveronline.com"
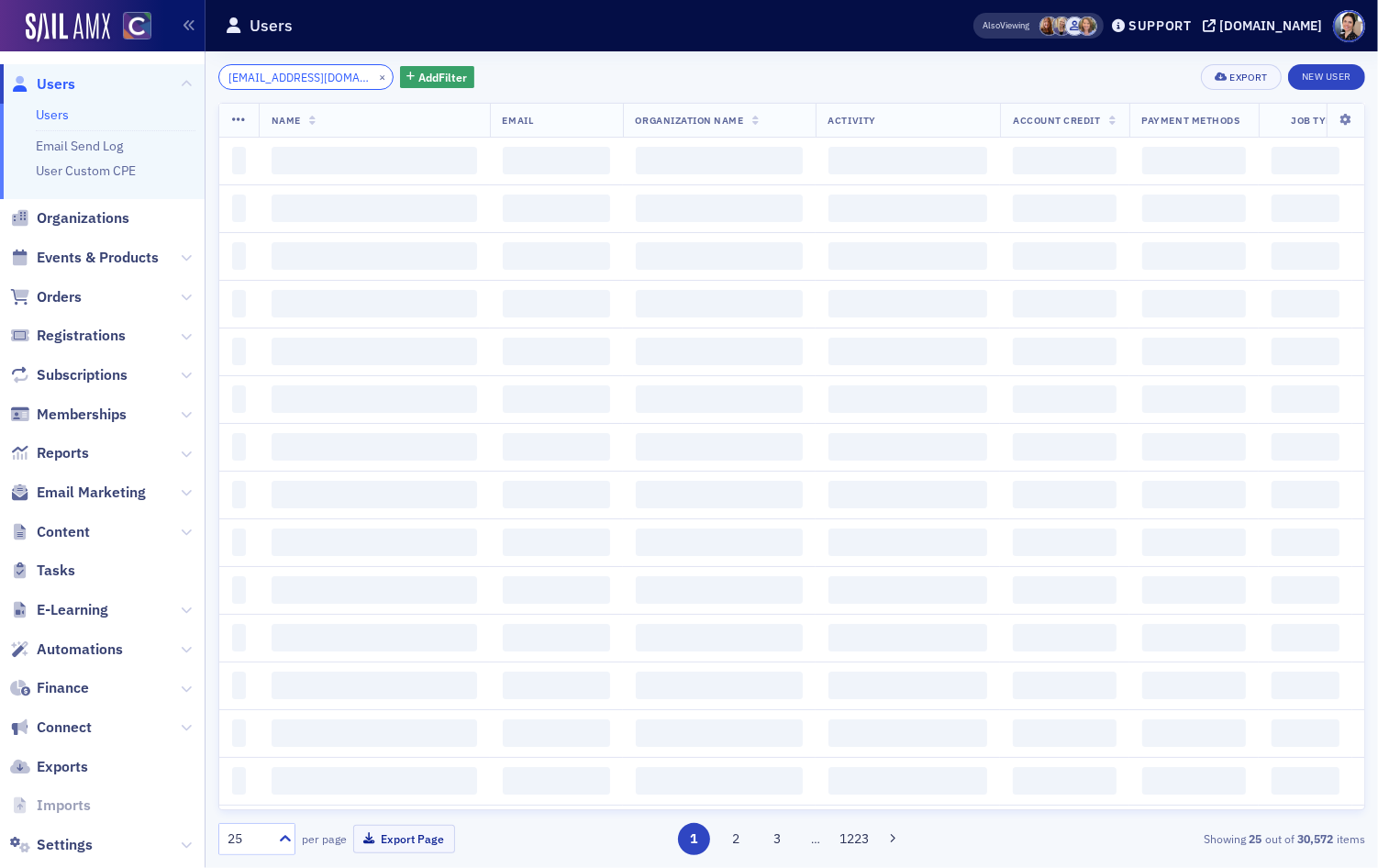
scroll to position [0, 22]
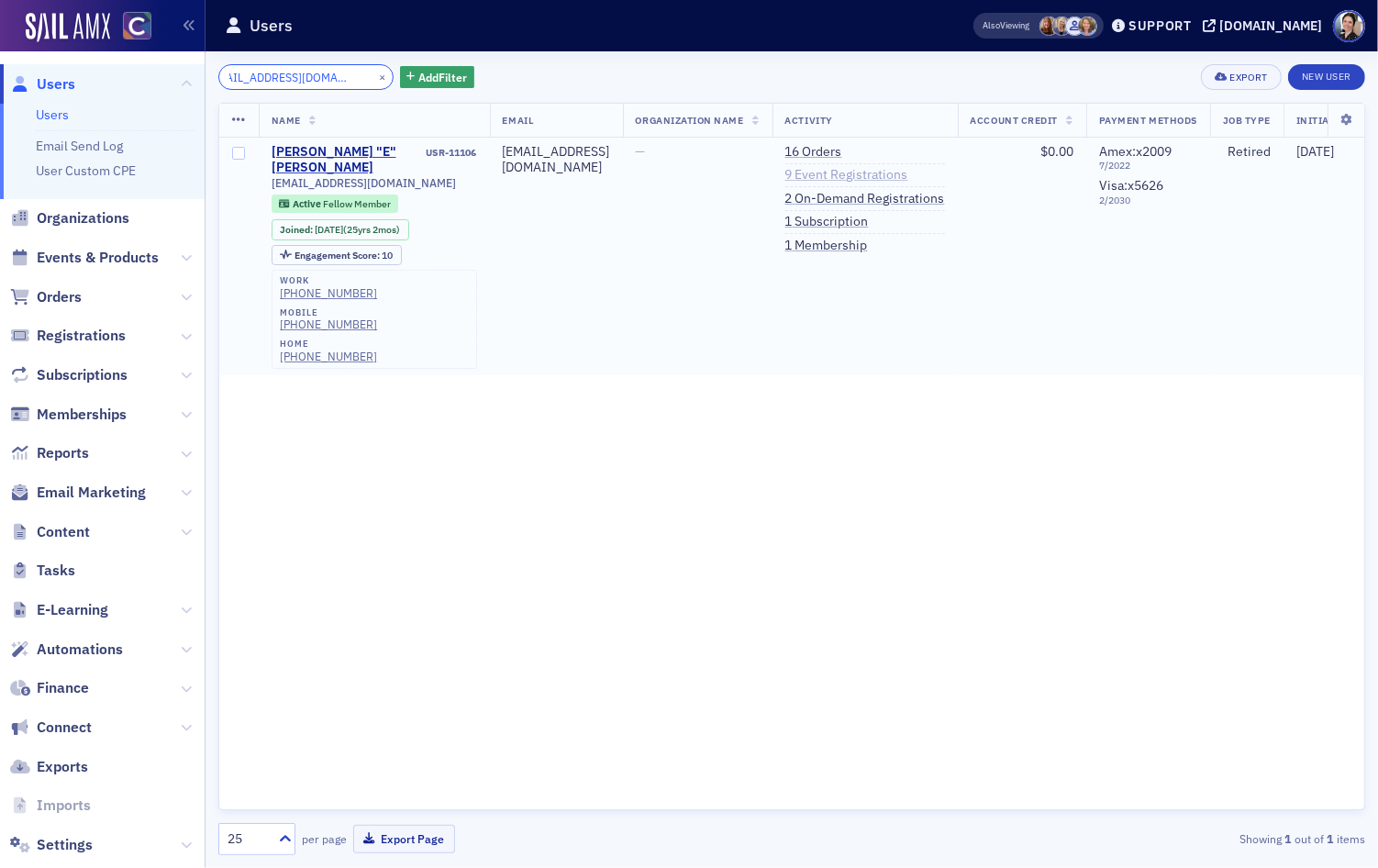
type input "emanning@denveronline.com"
drag, startPoint x: 910, startPoint y: 176, endPoint x: 831, endPoint y: 174, distance: 79.0
click at [908, 176] on link "9 Event Registrations" at bounding box center [847, 175] width 123 height 17
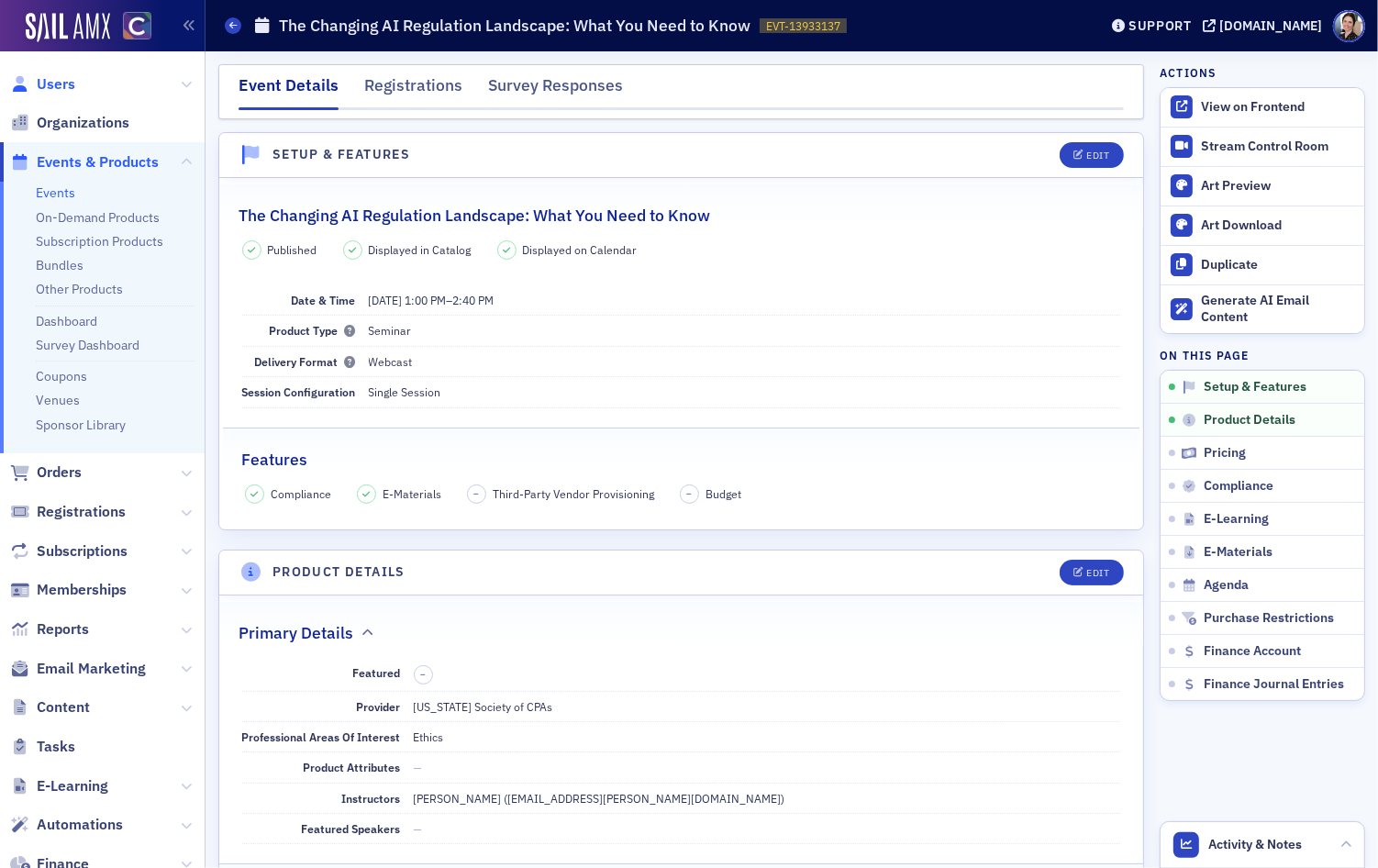
click at [68, 84] on span "Users" at bounding box center [56, 84] width 38 height 21
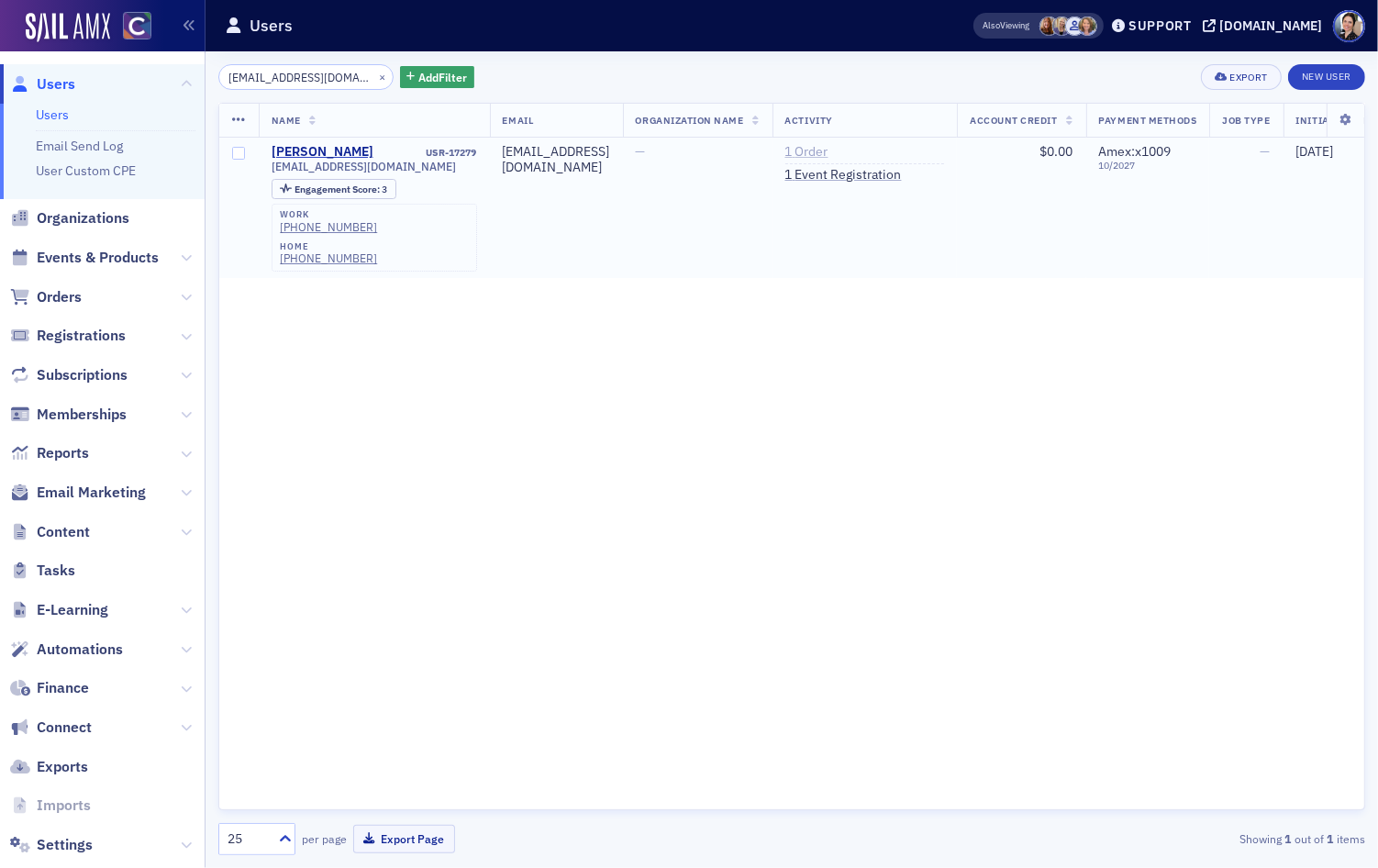
type input "lygray@kpmg.com"
click at [816, 151] on link "1 Order" at bounding box center [807, 151] width 43 height 17
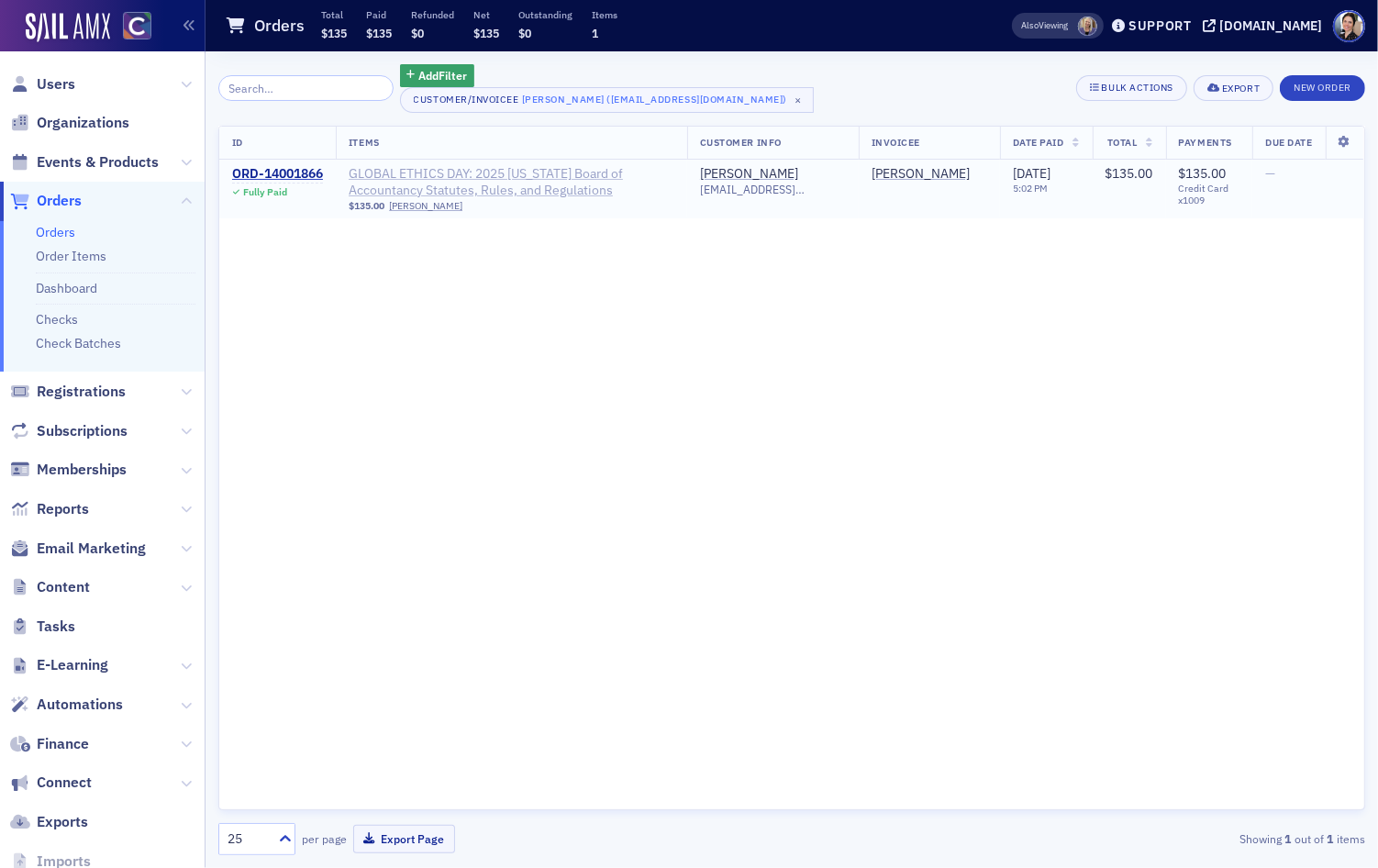
click at [396, 172] on span "GLOBAL ETHICS DAY: 2025 [US_STATE] Board of Accountancy Statutes, Rules, and Re…" at bounding box center [512, 182] width 326 height 32
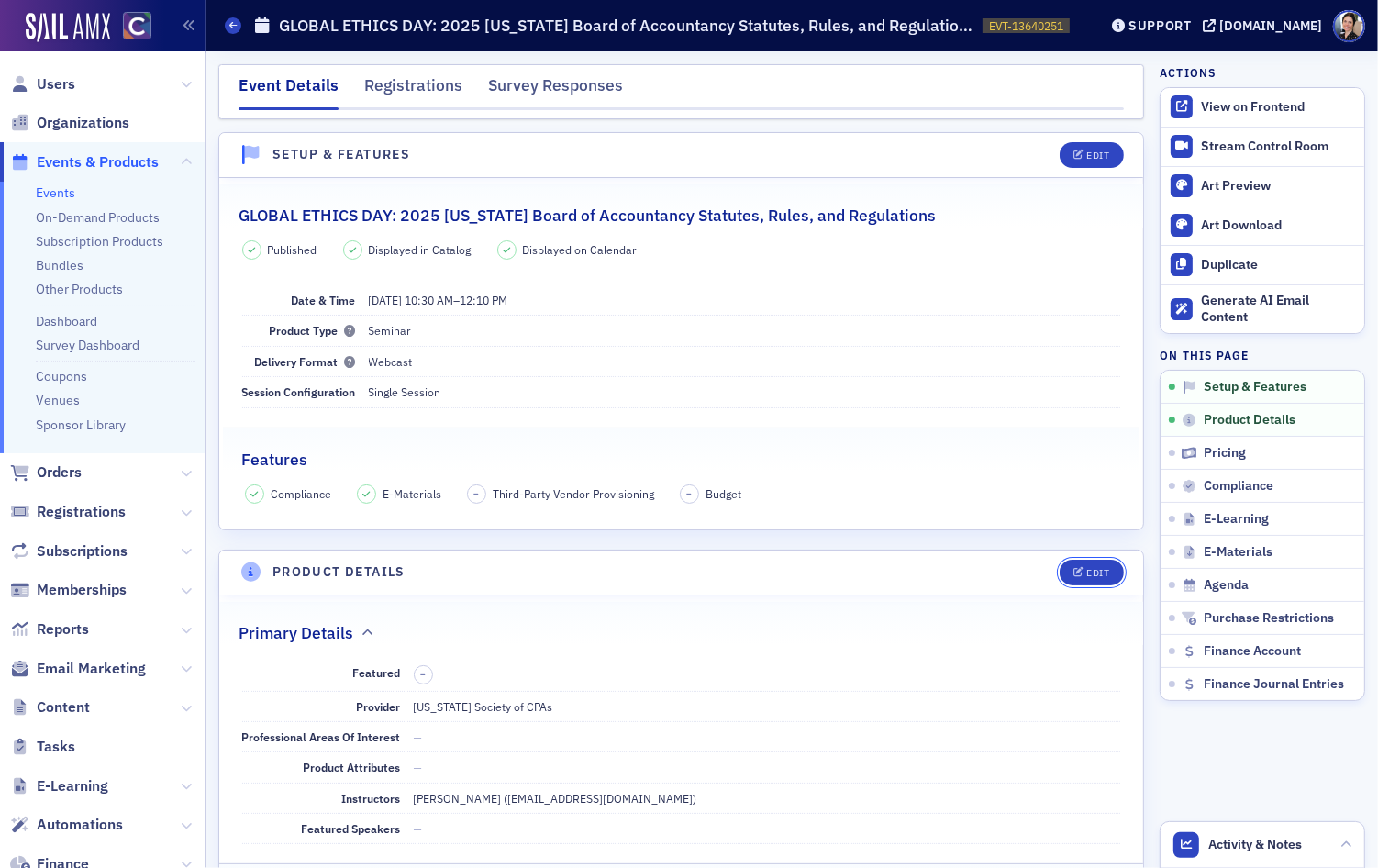
drag, startPoint x: 1103, startPoint y: 570, endPoint x: 758, endPoint y: 460, distance: 362.1
click at [1102, 569] on div "Edit" at bounding box center [1097, 573] width 22 height 10
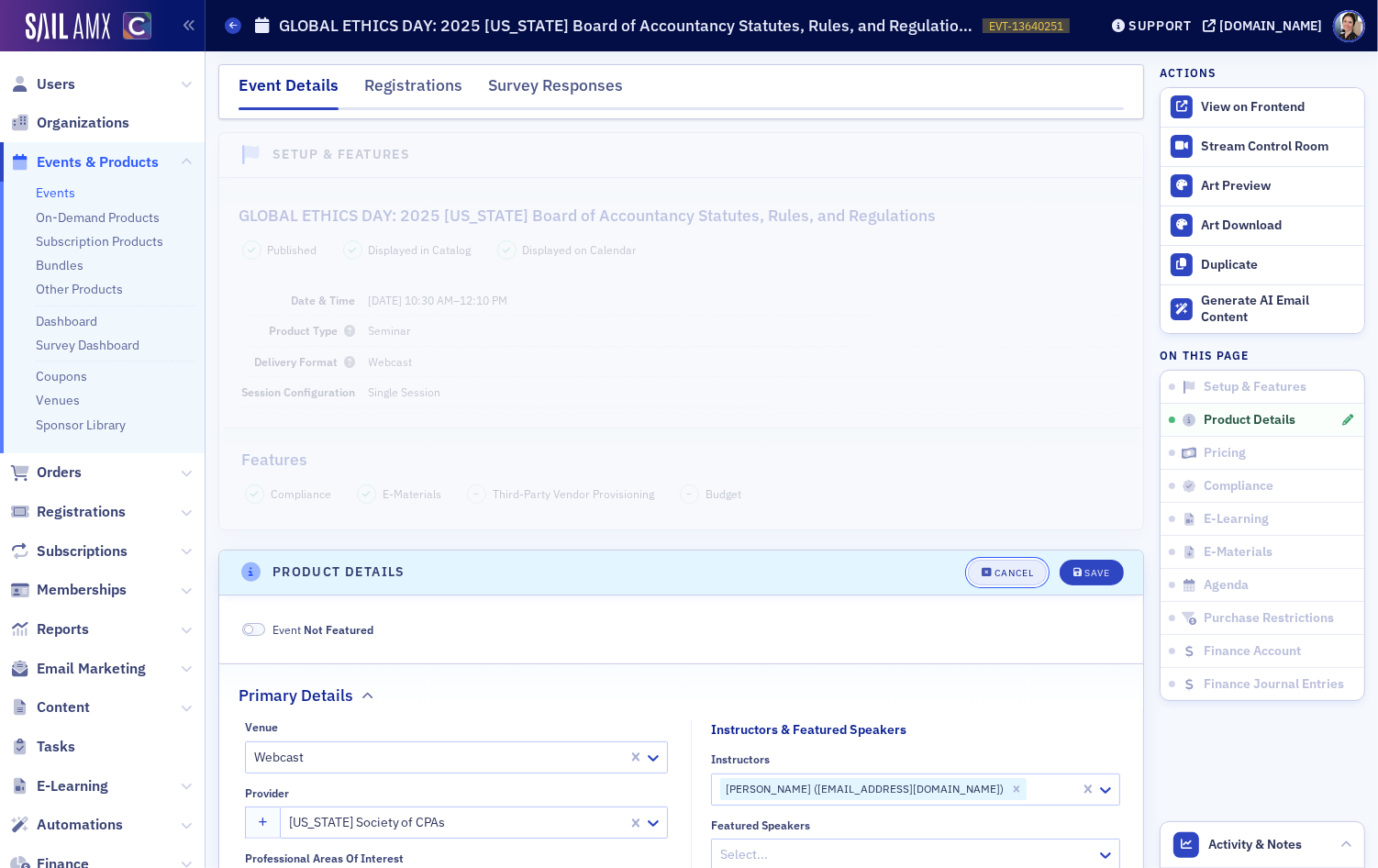
click at [1022, 570] on div "Cancel" at bounding box center [1013, 573] width 38 height 10
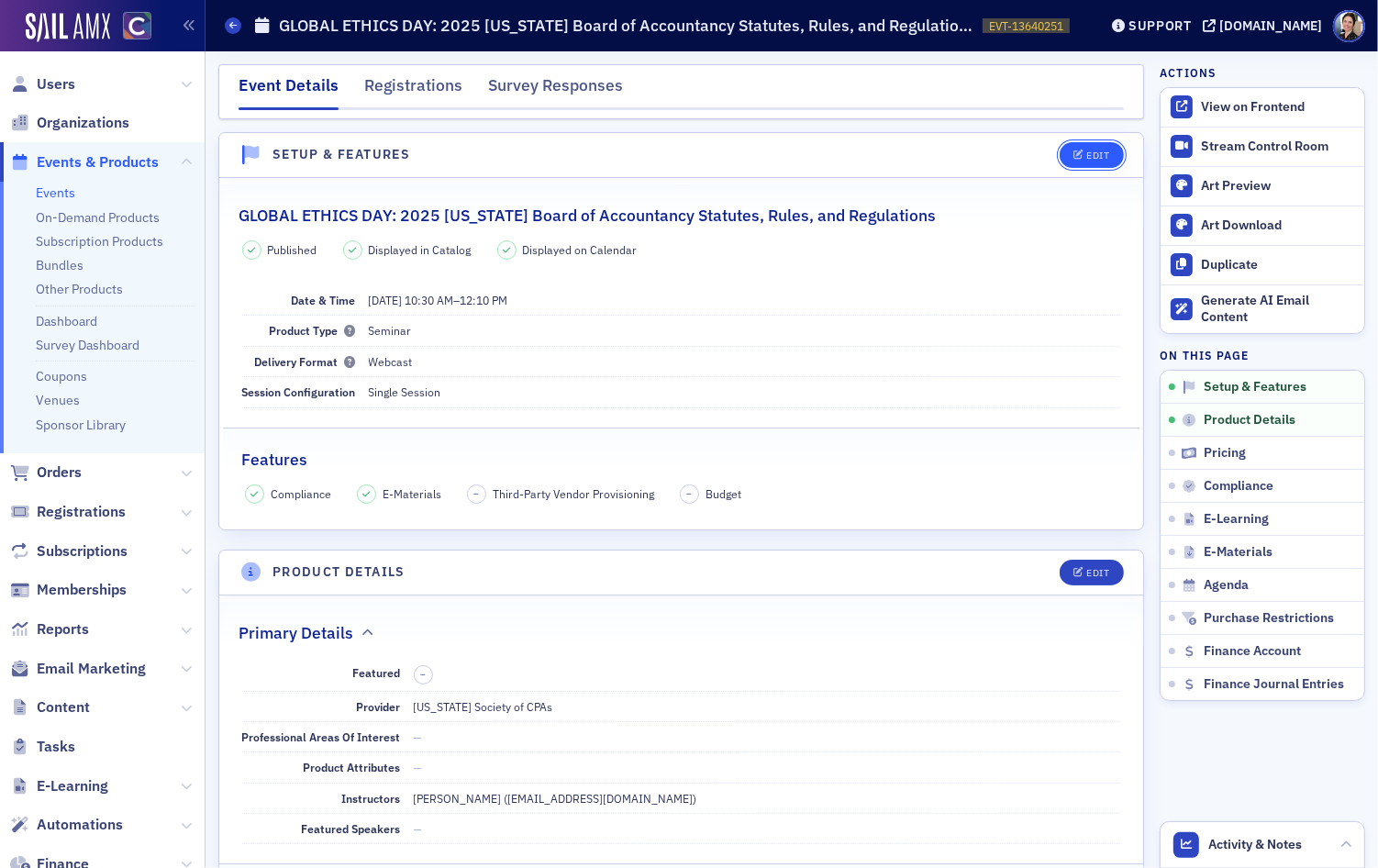
click at [1099, 152] on div "Edit" at bounding box center [1097, 155] width 22 height 10
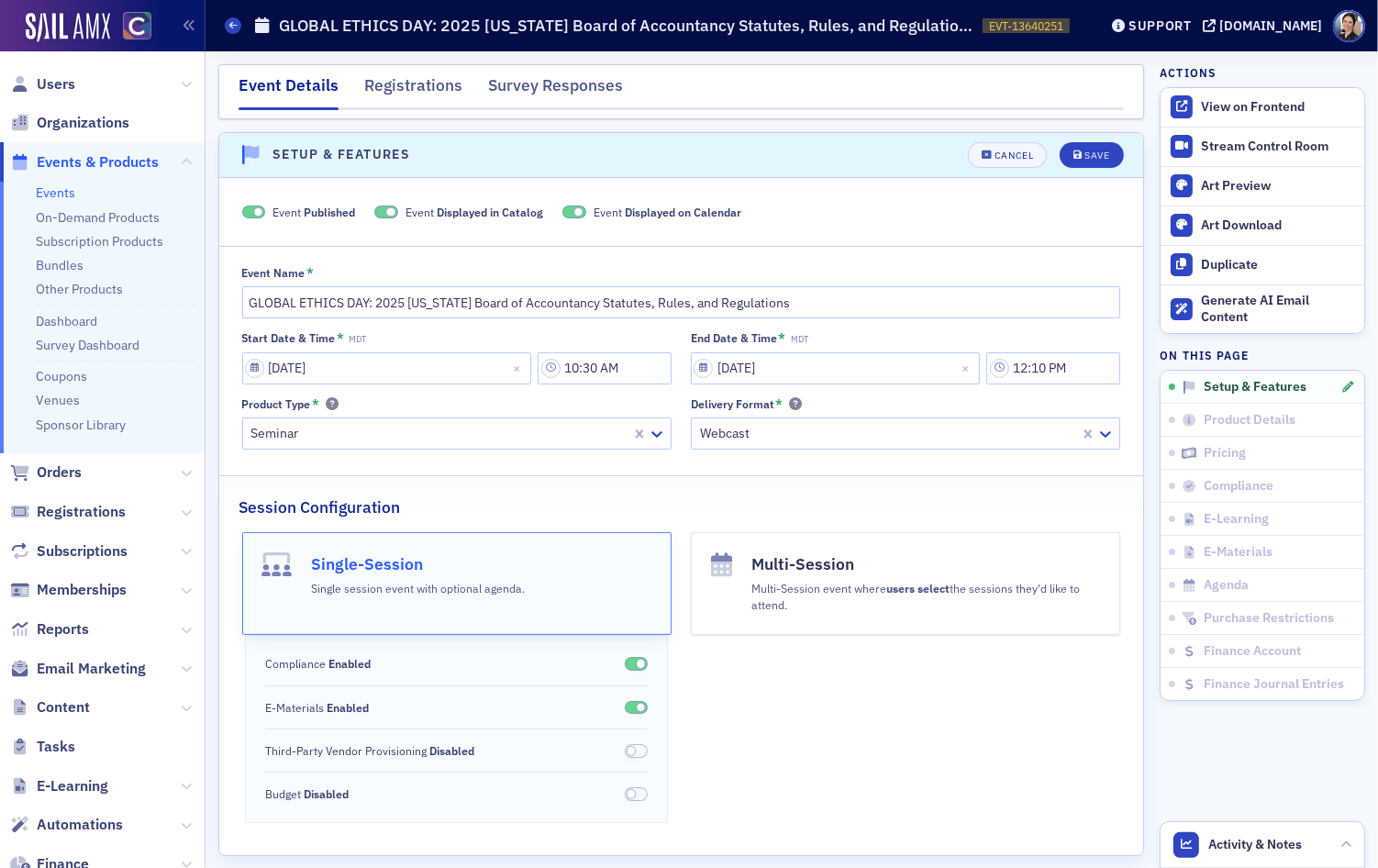
scroll to position [24, 0]
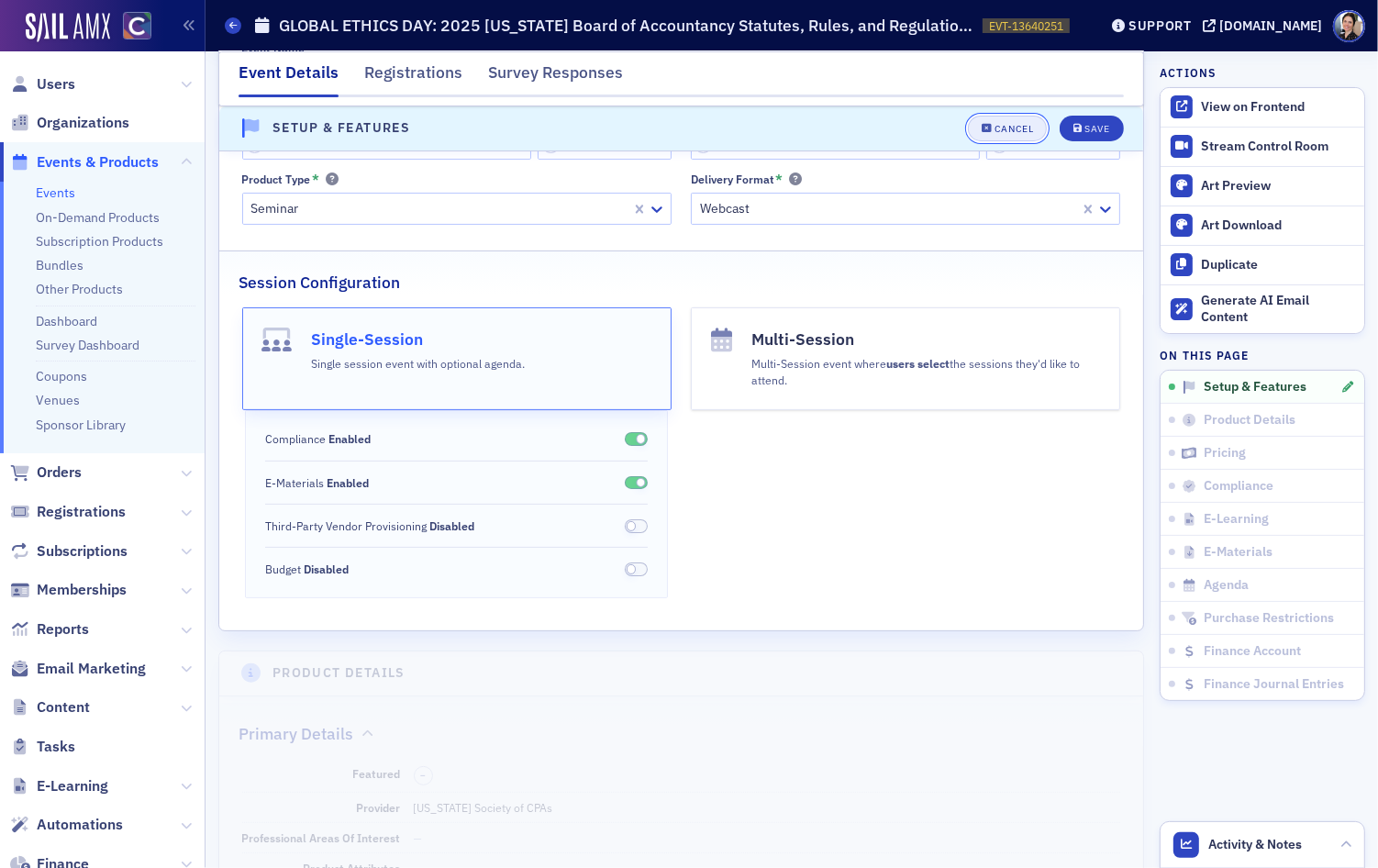
click at [1017, 127] on div "Cancel" at bounding box center [1013, 129] width 38 height 10
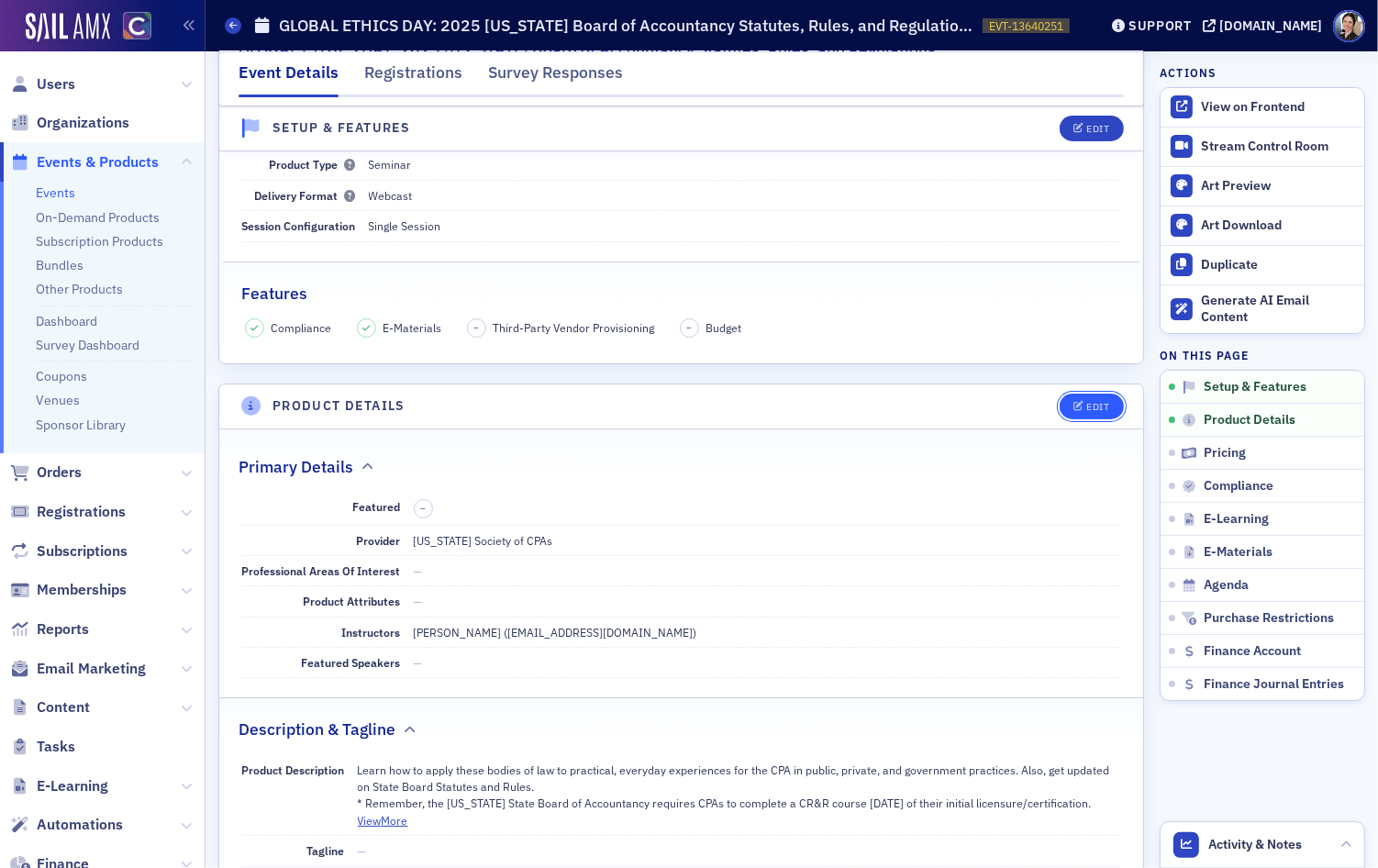
click at [1100, 406] on div "Edit" at bounding box center [1097, 406] width 22 height 10
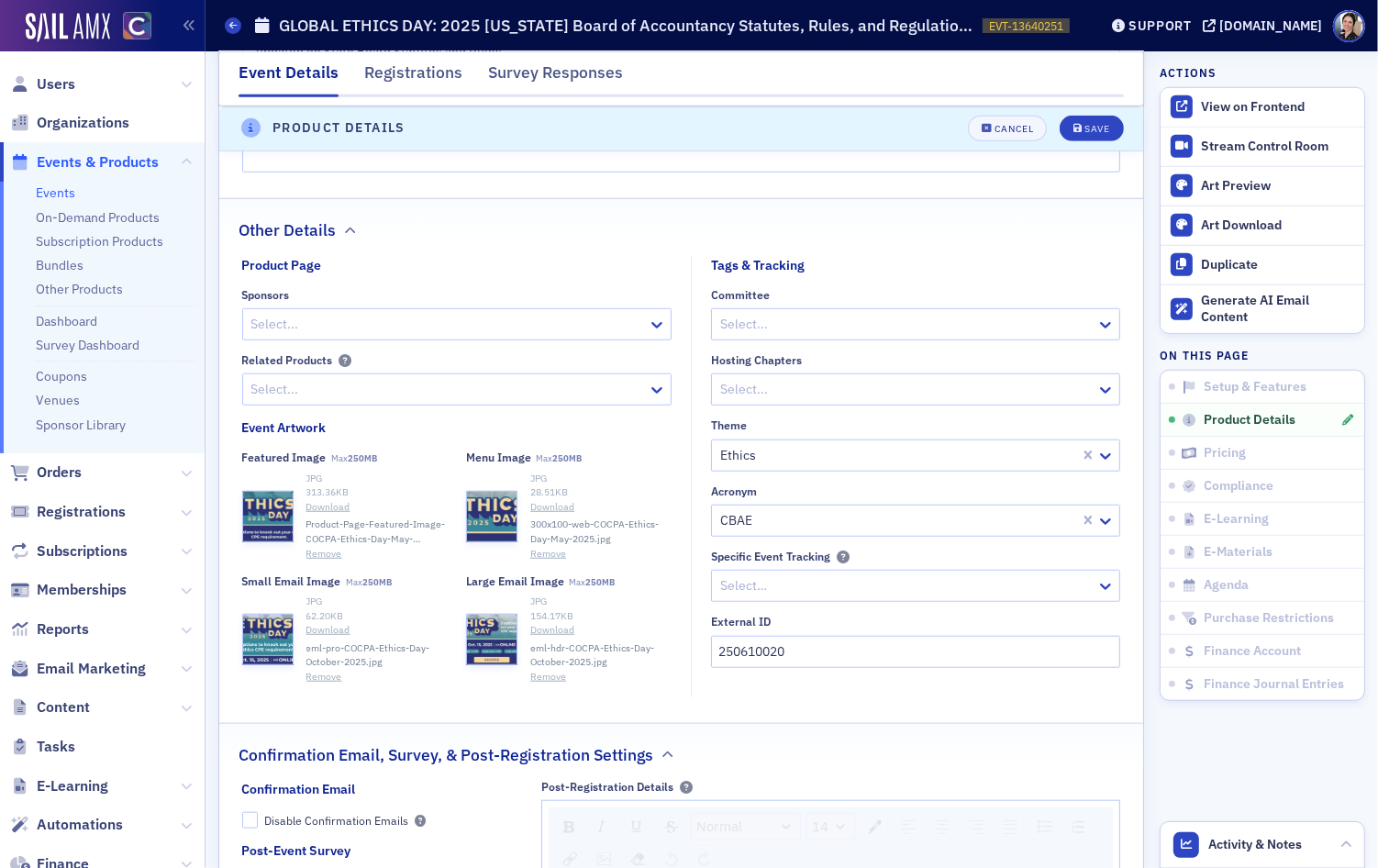
scroll to position [1227, 0]
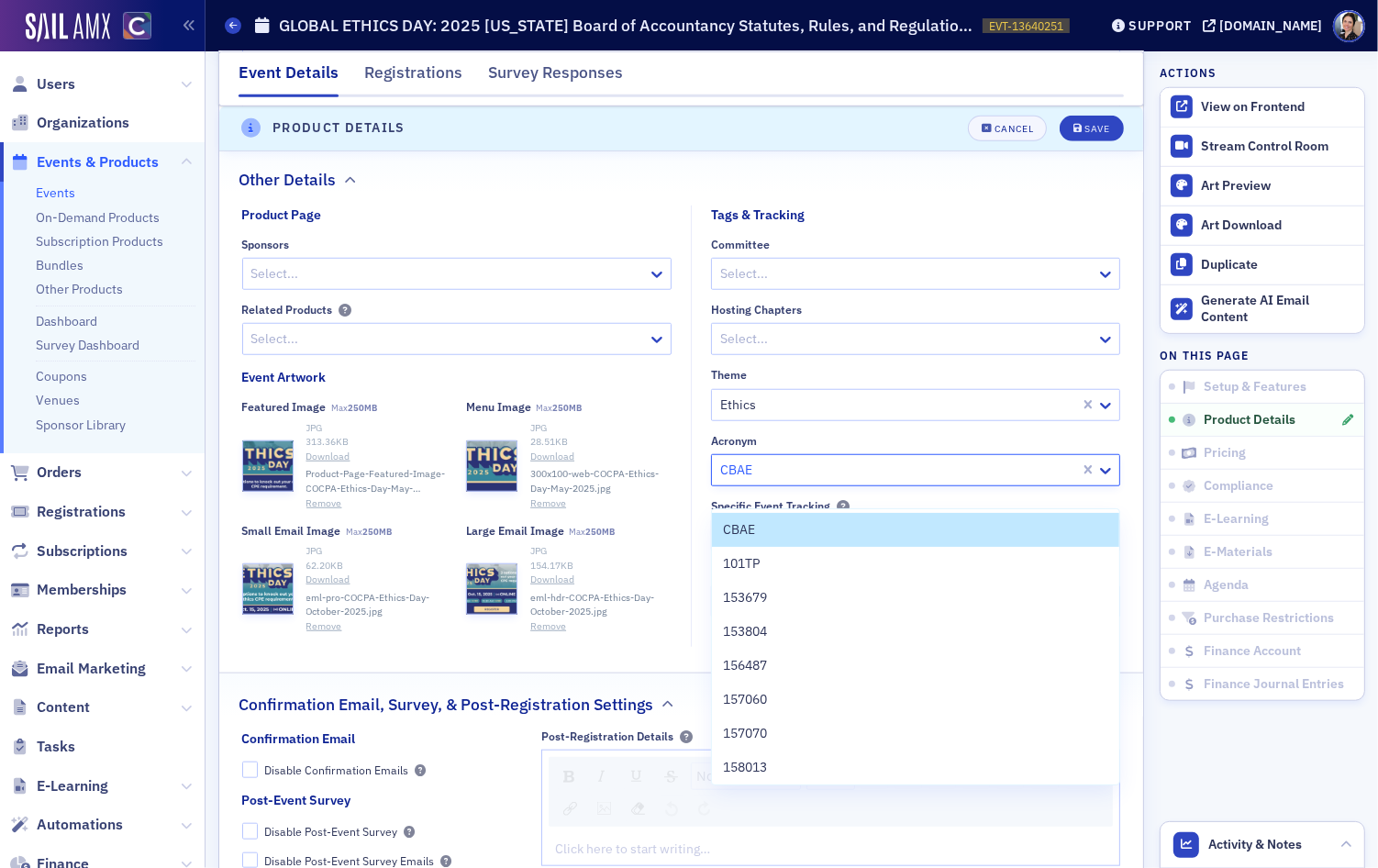
drag, startPoint x: 757, startPoint y: 490, endPoint x: 729, endPoint y: 492, distance: 28.1
click at [717, 483] on div "CBAE" at bounding box center [896, 470] width 368 height 26
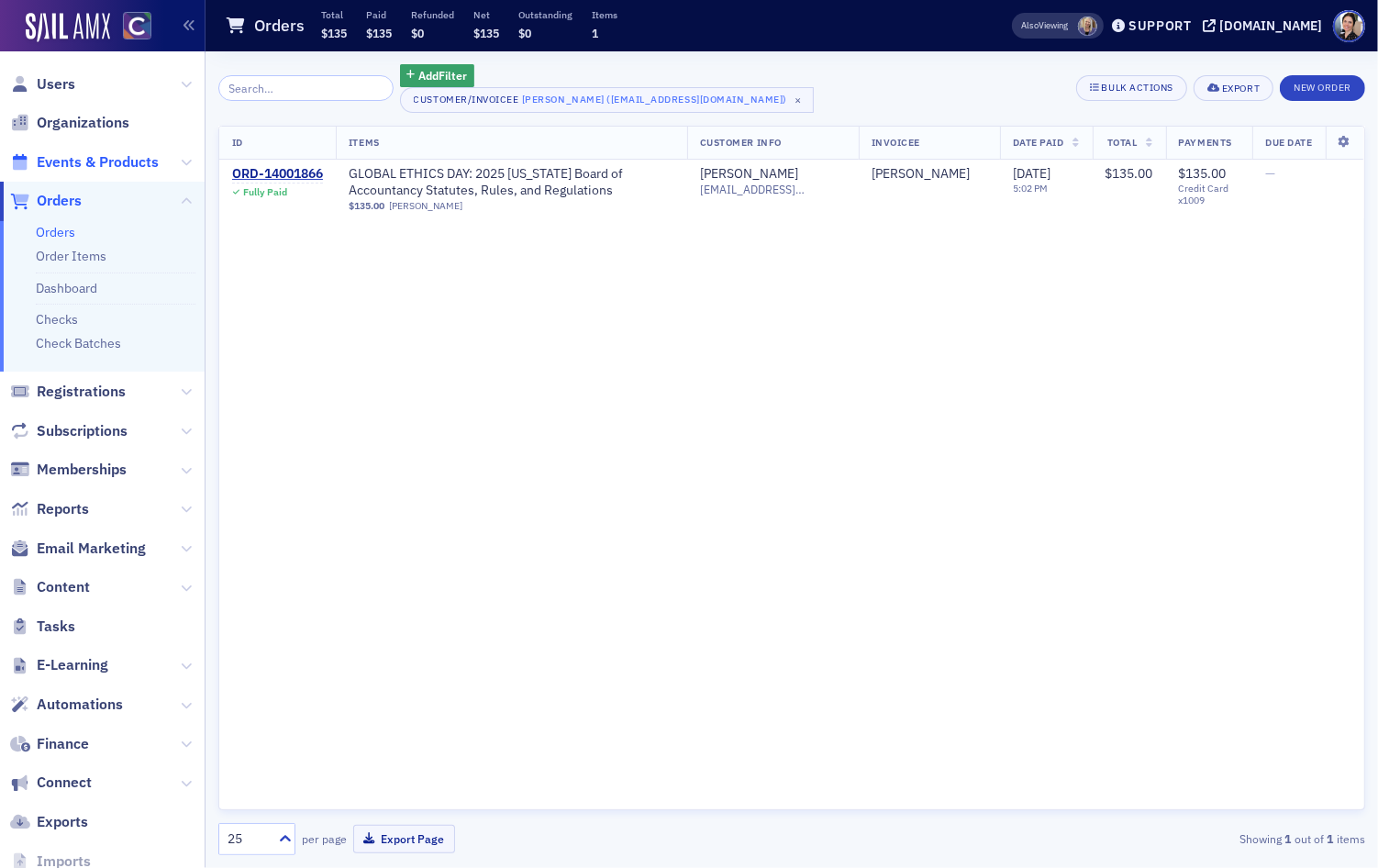
click at [101, 162] on span "Events & Products" at bounding box center [98, 162] width 122 height 21
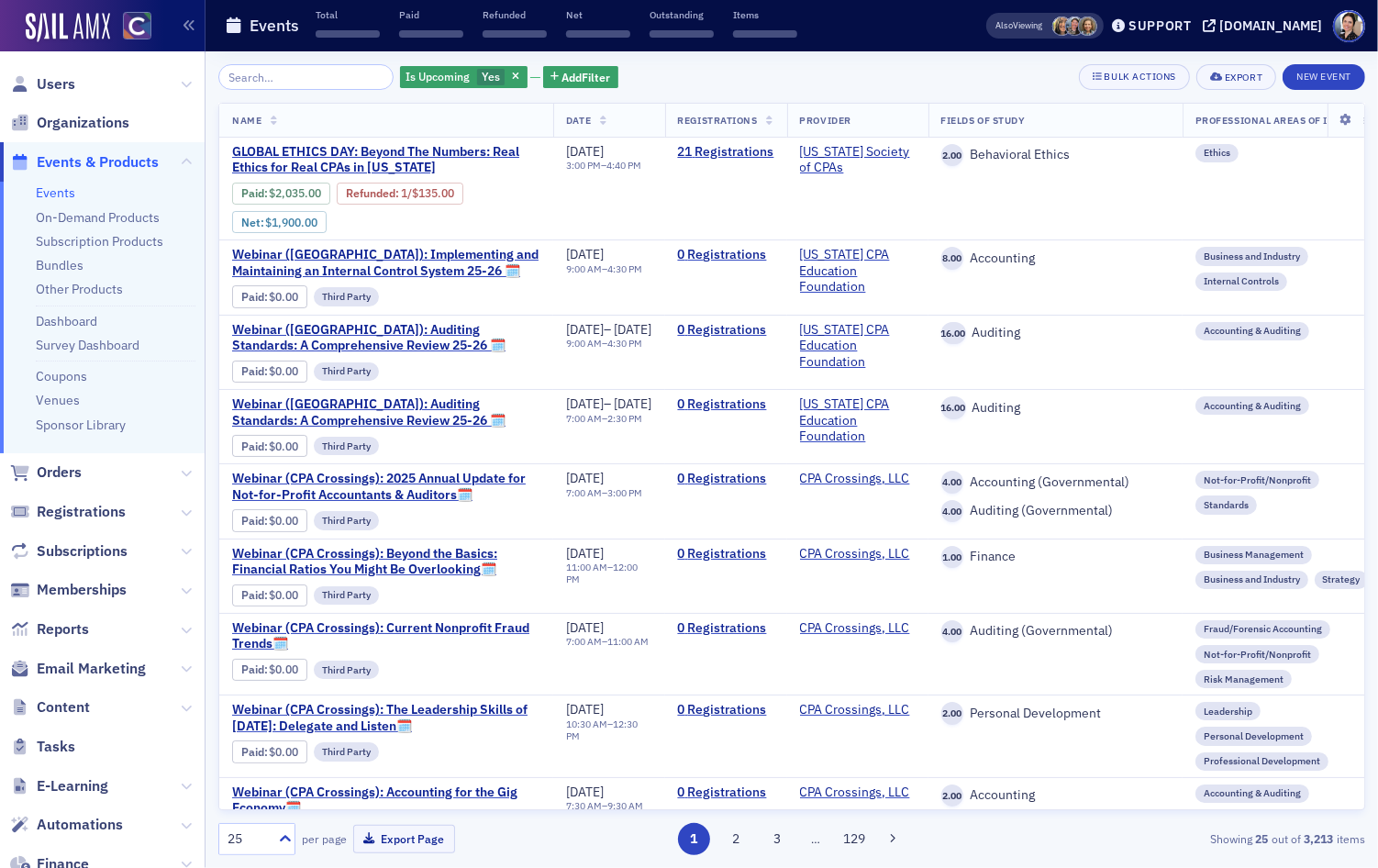
click at [294, 80] on input "search" at bounding box center [306, 77] width 175 height 25
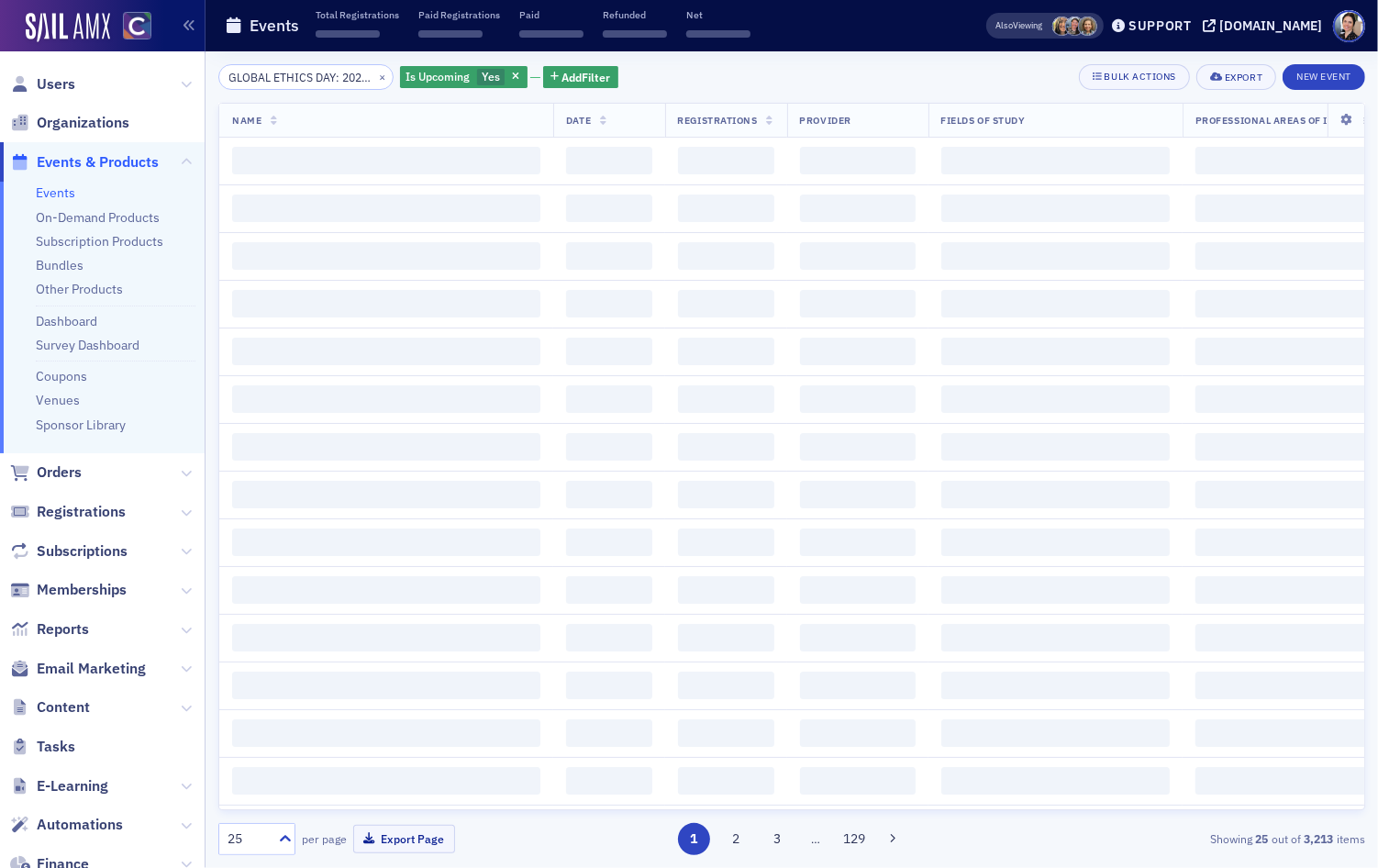
scroll to position [0, 337]
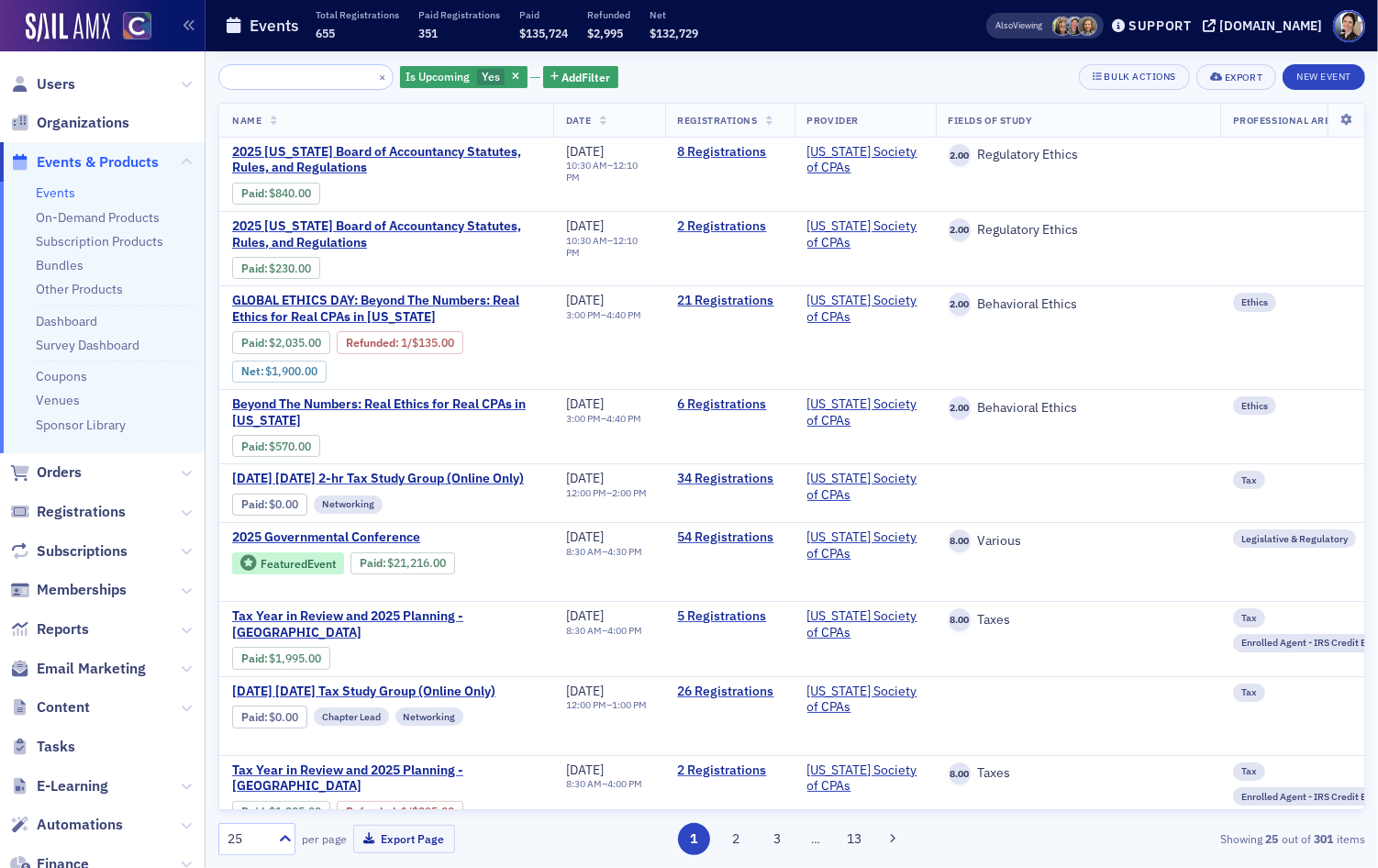
type input "GLOBAL ETHICS DAY: 2025 [US_STATE] Board of Accountancy Statutes, Rules, and Re…"
